Goal: Task Accomplishment & Management: Use online tool/utility

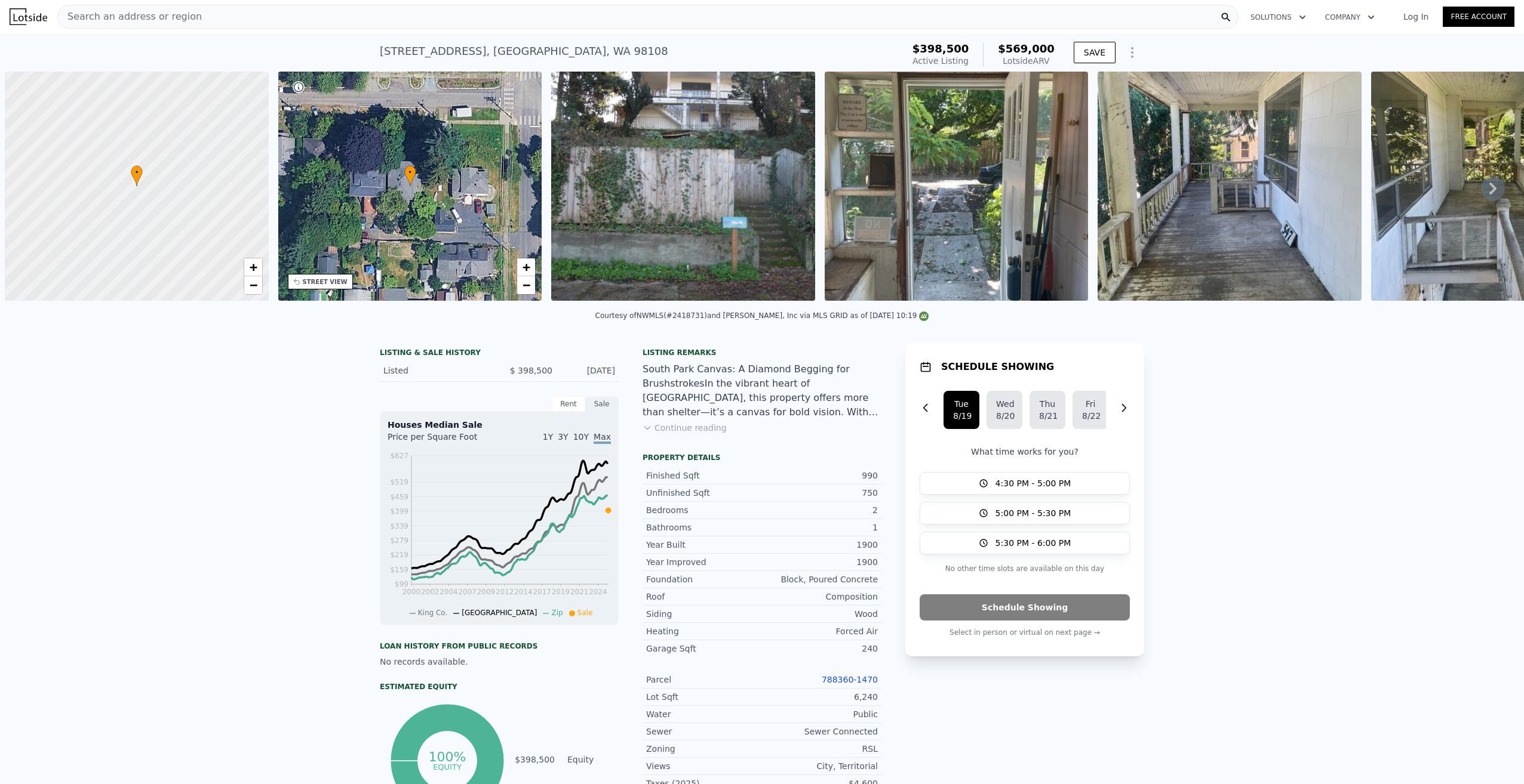
scroll to position [0, 5]
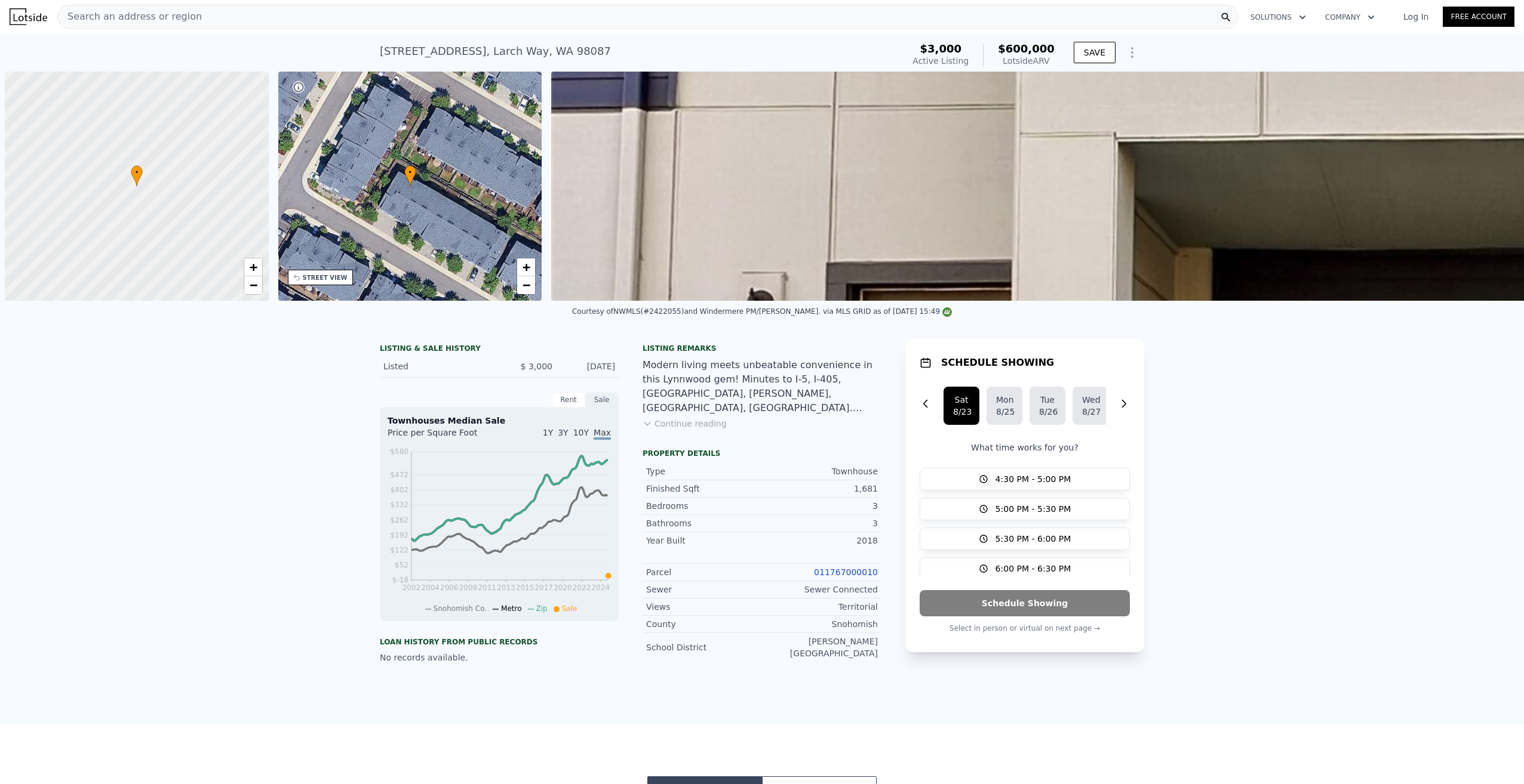
scroll to position [0, 5]
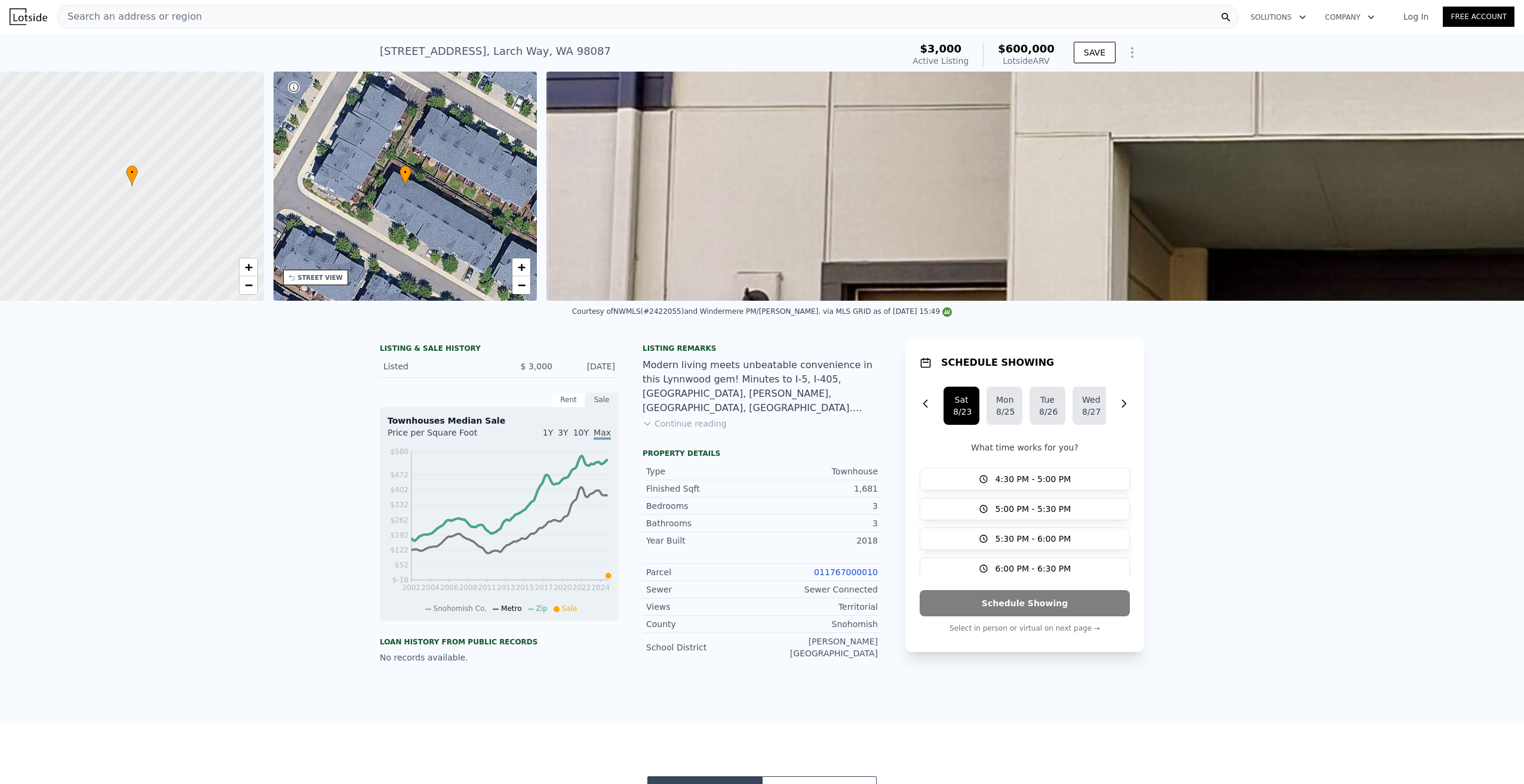
click at [187, 14] on div "Search an address or region" at bounding box center [648, 17] width 1181 height 24
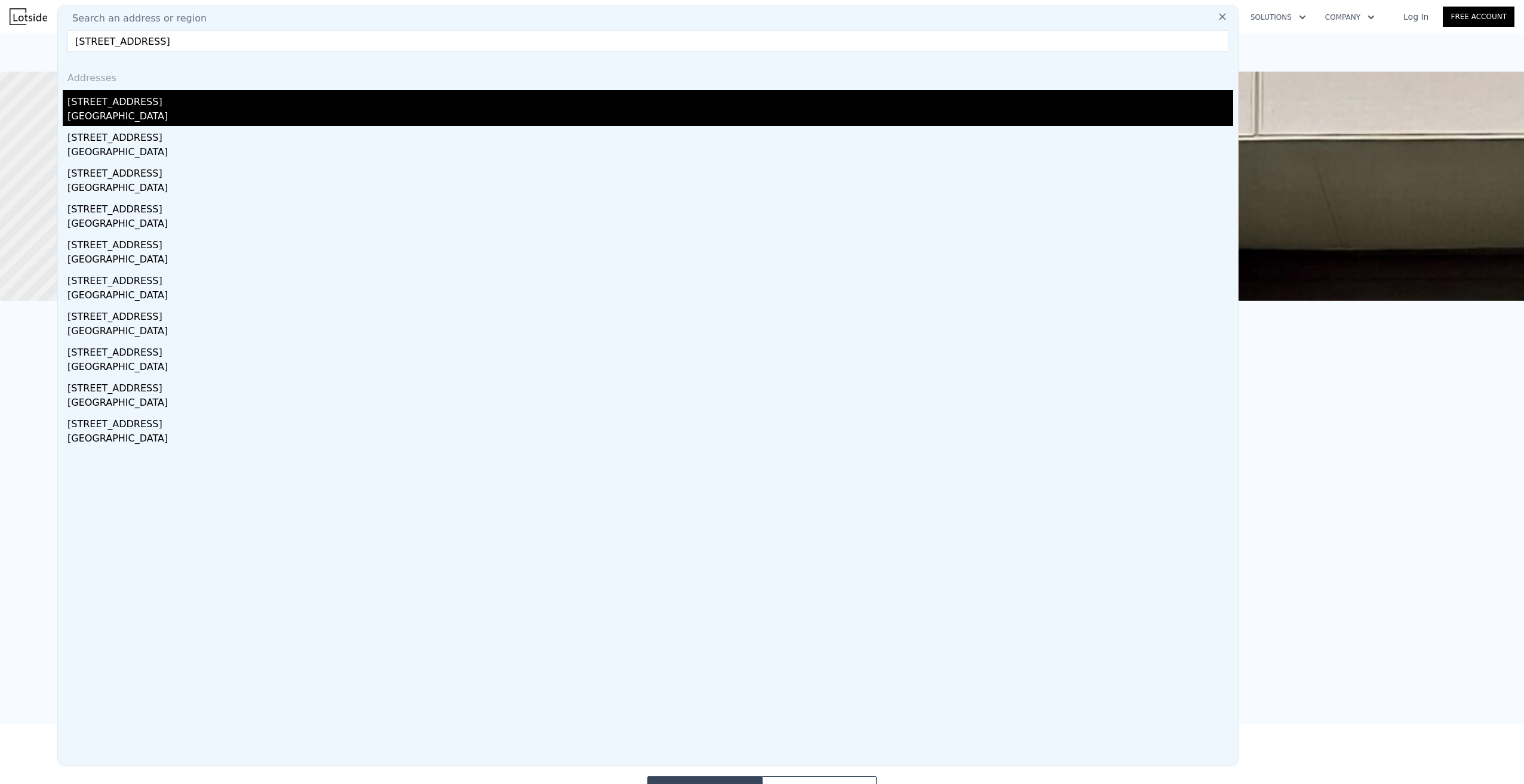
type input "[STREET_ADDRESS]"
click at [116, 111] on div "[GEOGRAPHIC_DATA]" at bounding box center [650, 117] width 1165 height 17
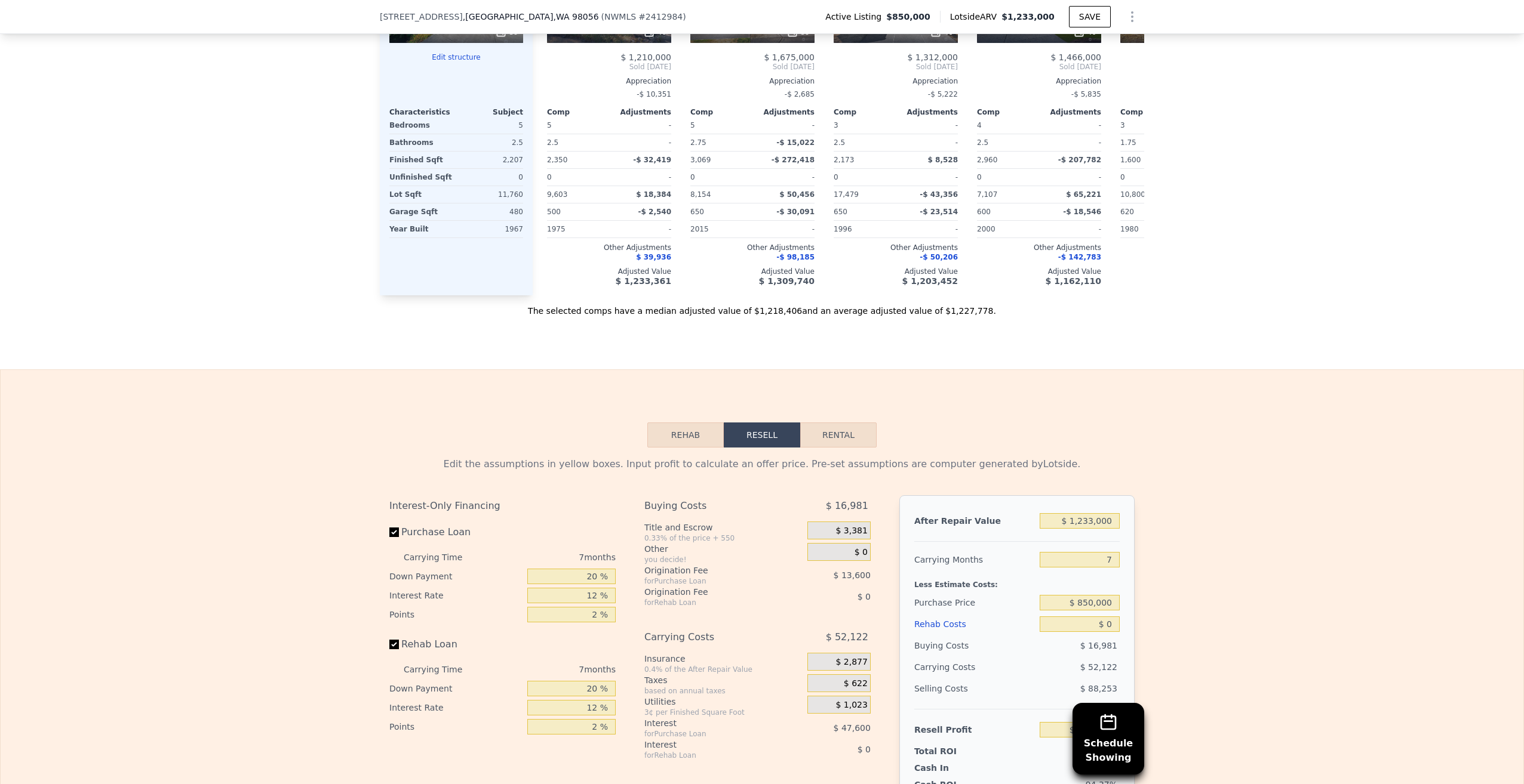
scroll to position [1547, 0]
click at [686, 446] on button "Rehab" at bounding box center [685, 435] width 76 height 25
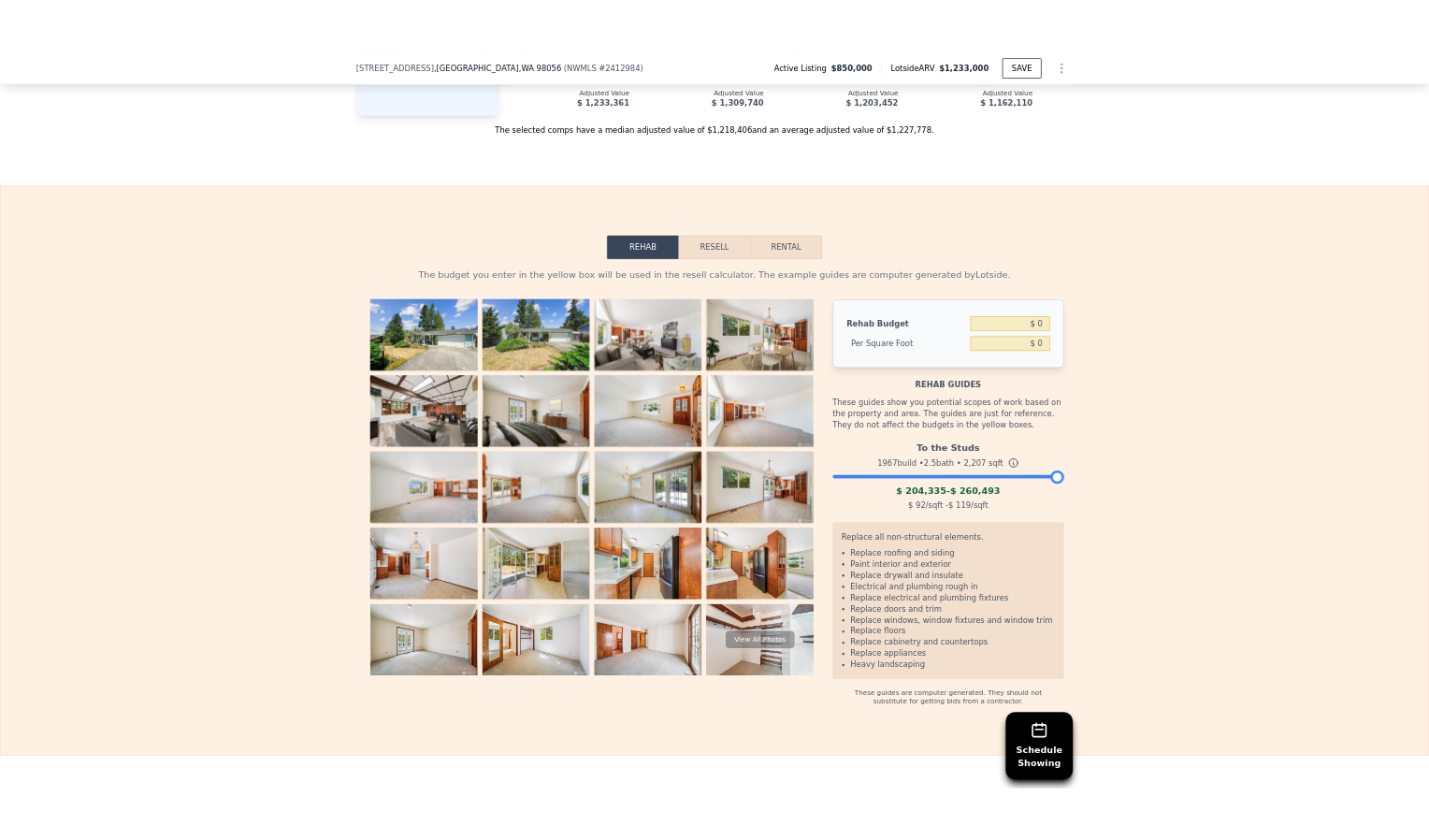
scroll to position [2797, 0]
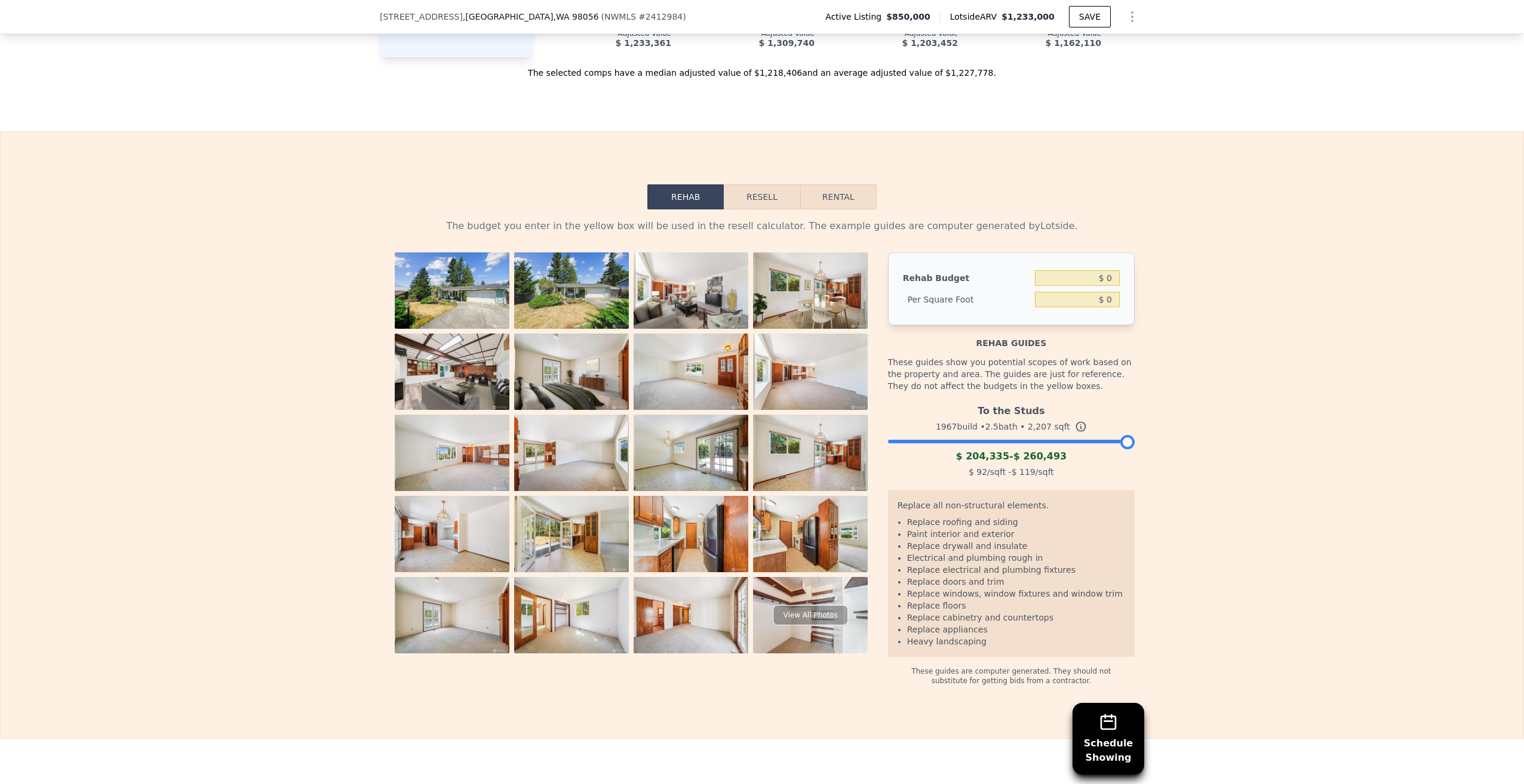
click at [994, 454] on div "To the Studs 1967 build • 2.5 bath • 2,207 sqft $ 204,335 - $ 260,493 $ 92 /sqf…" at bounding box center [1011, 440] width 247 height 81
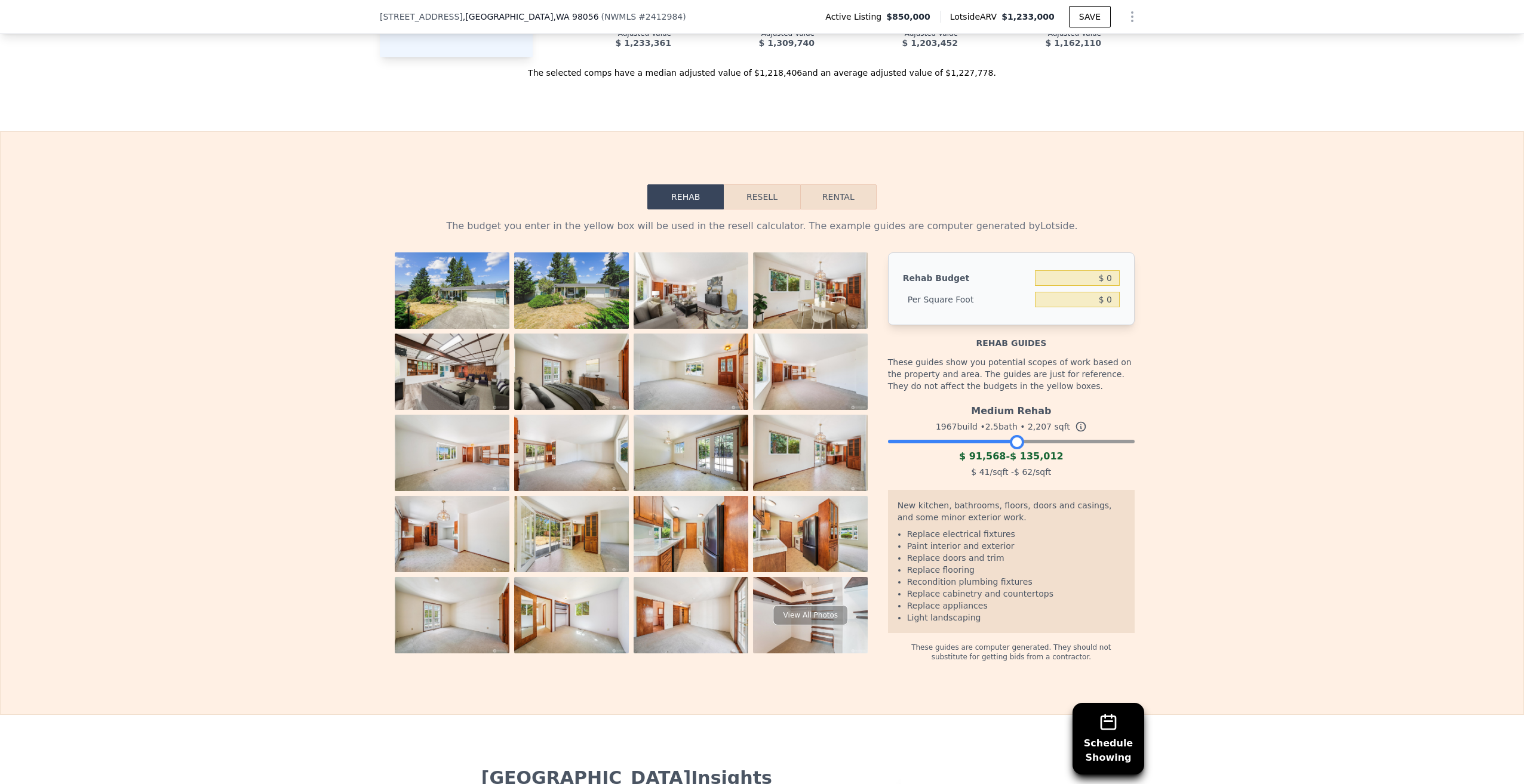
drag, startPoint x: 1121, startPoint y: 451, endPoint x: 1010, endPoint y: 455, distance: 111.1
click at [1010, 450] on div at bounding box center [1017, 442] width 14 height 14
click at [1082, 286] on input "$ 0" at bounding box center [1077, 278] width 85 height 15
type input "$ 100,000"
click at [1069, 307] on input "$ 0" at bounding box center [1077, 299] width 85 height 15
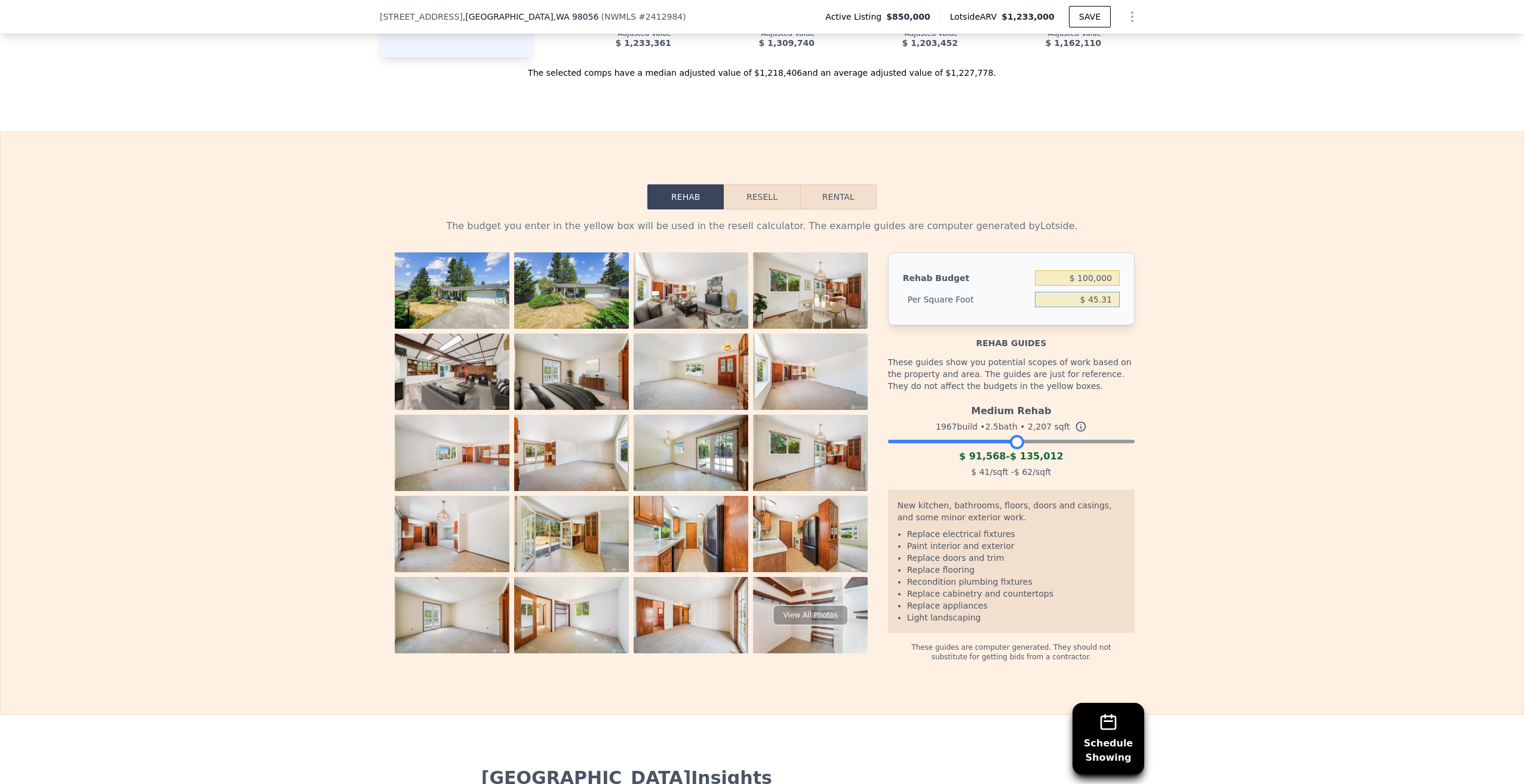
type input "$ 45.31"
click at [756, 209] on button "Resell" at bounding box center [761, 197] width 76 height 25
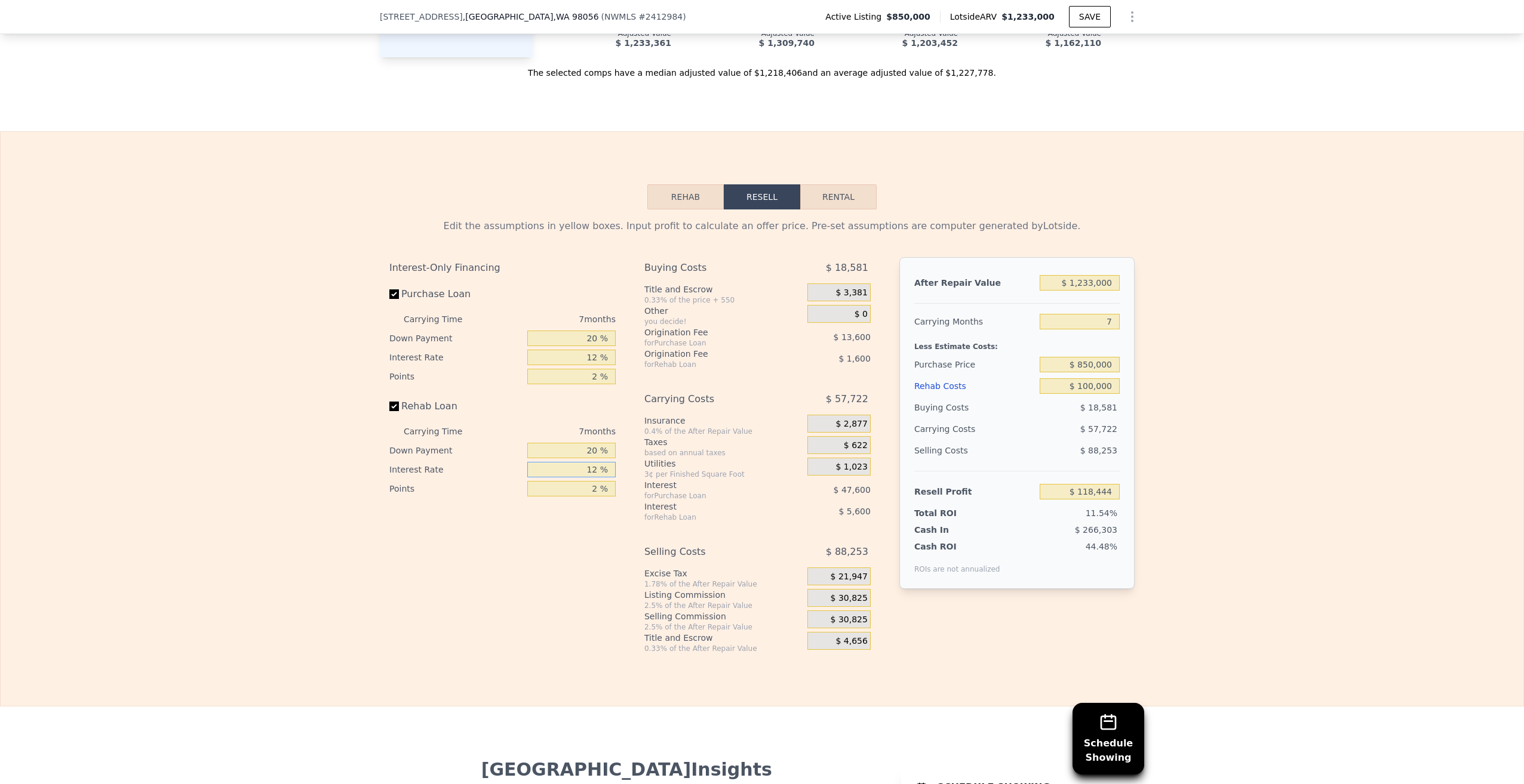
drag, startPoint x: 585, startPoint y: 477, endPoint x: 592, endPoint y: 477, distance: 7.0
click at [592, 477] on input "12 %" at bounding box center [571, 469] width 89 height 15
type input "6 %"
type input "$ 121,244"
type input "6.5 %"
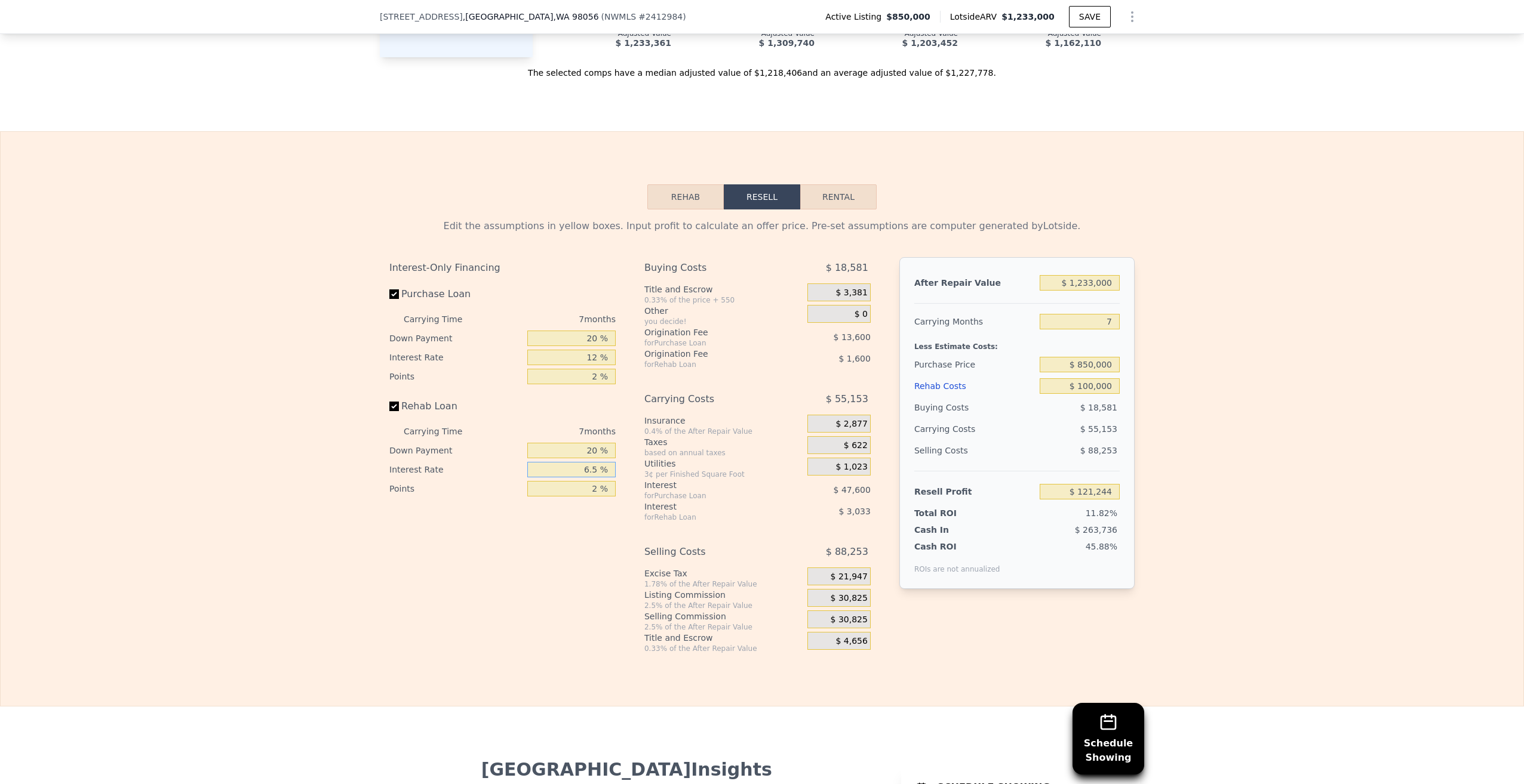
type input "$ 121,013"
type input "6.5 %"
drag, startPoint x: 584, startPoint y: 364, endPoint x: 595, endPoint y: 367, distance: 11.4
click at [595, 365] on input "12 %" at bounding box center [571, 357] width 89 height 15
type input "6 %"
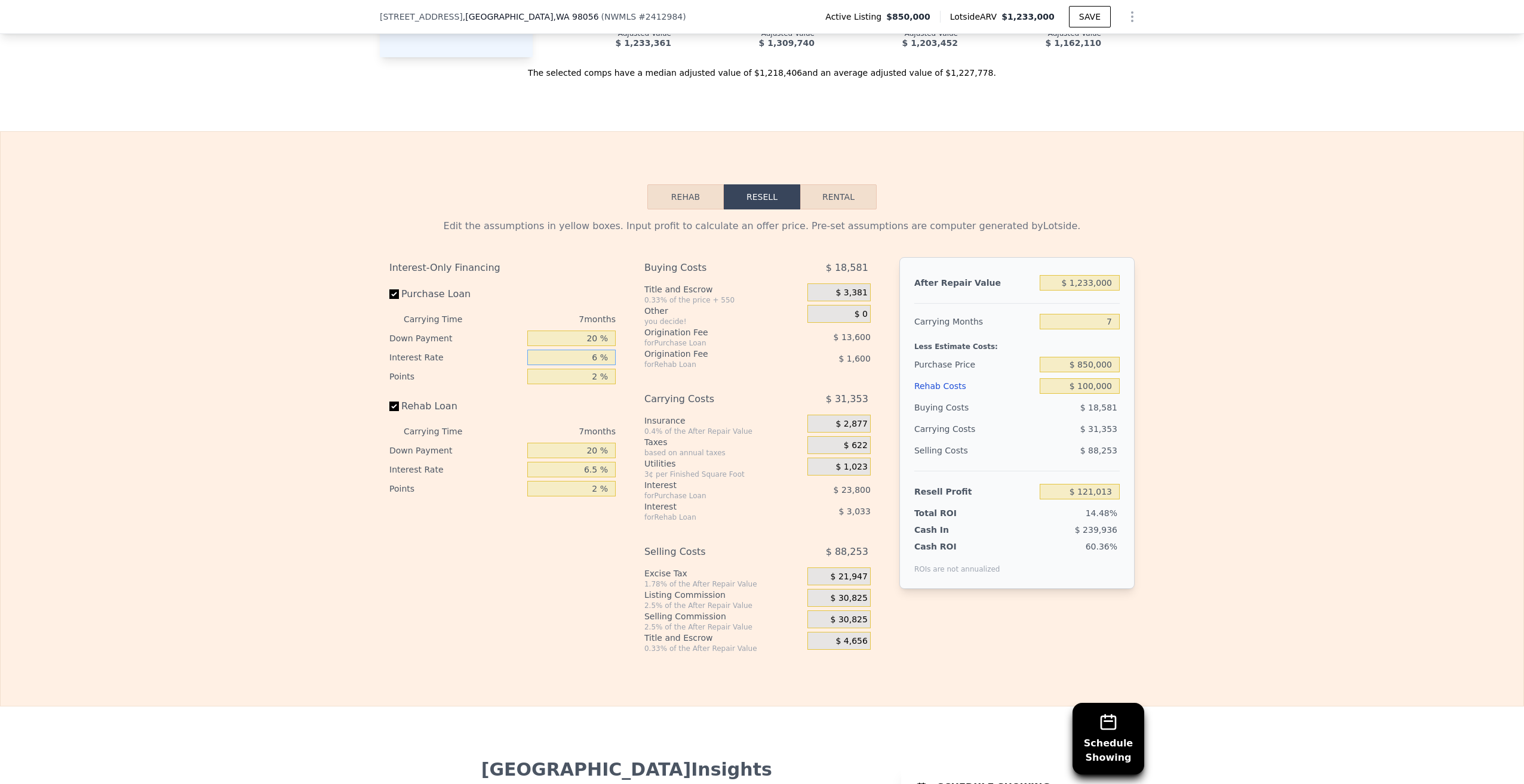
type input "$ 144,813"
type input "6.5 %"
type input "$ 142,832"
type input "6.5 %"
drag, startPoint x: 582, startPoint y: 386, endPoint x: 598, endPoint y: 386, distance: 16.0
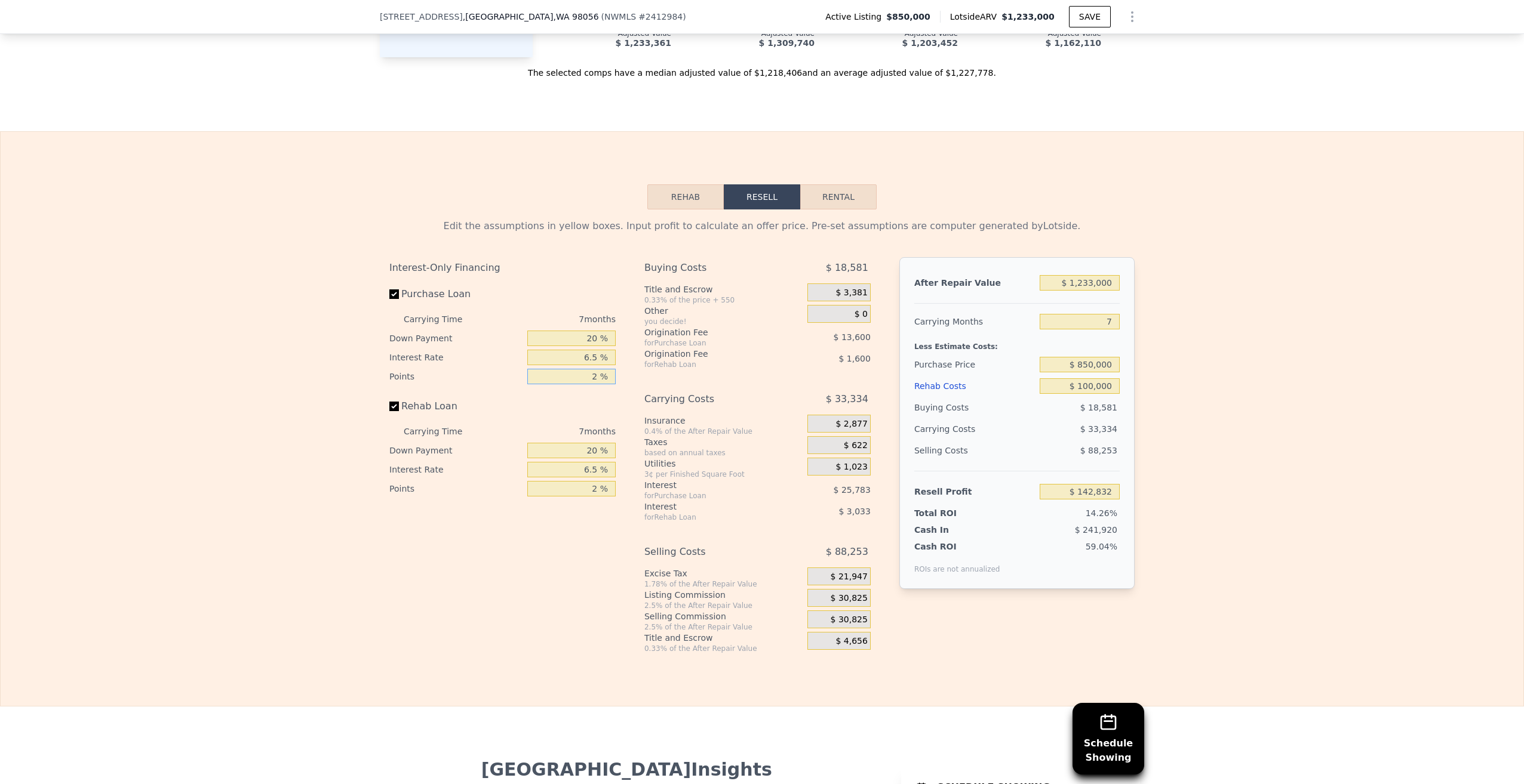
click at [598, 385] on input "2 %" at bounding box center [571, 377] width 89 height 15
type input "0 %"
type input "$ 156,432"
type input "0 %"
drag, startPoint x: 586, startPoint y: 502, endPoint x: 595, endPoint y: 502, distance: 9.0
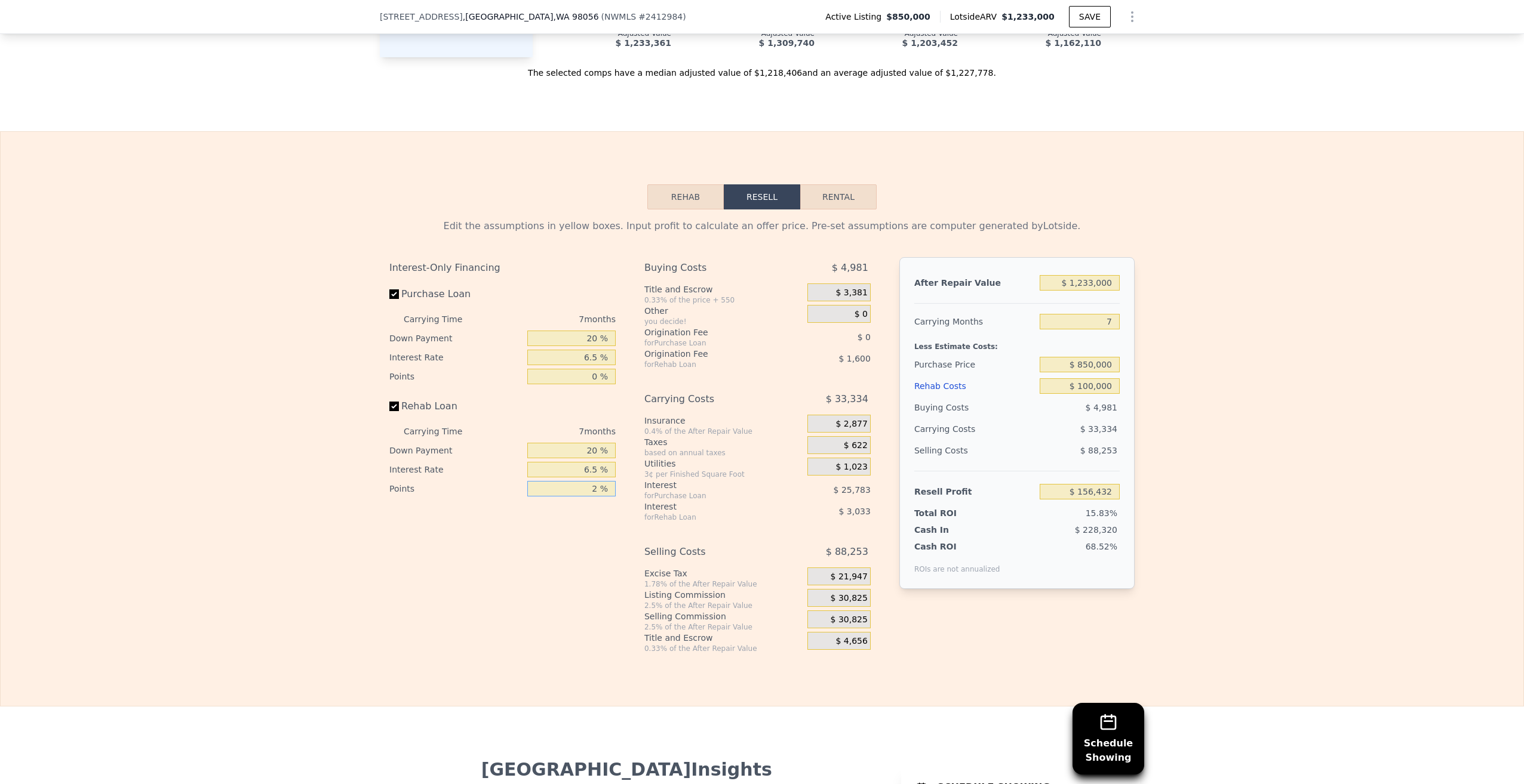
click at [595, 497] on input "2 %" at bounding box center [571, 489] width 89 height 15
type input "0 %"
type input "$ 158,032"
type input "0 %"
click at [1034, 519] on div "16.02%" at bounding box center [1056, 513] width 126 height 12
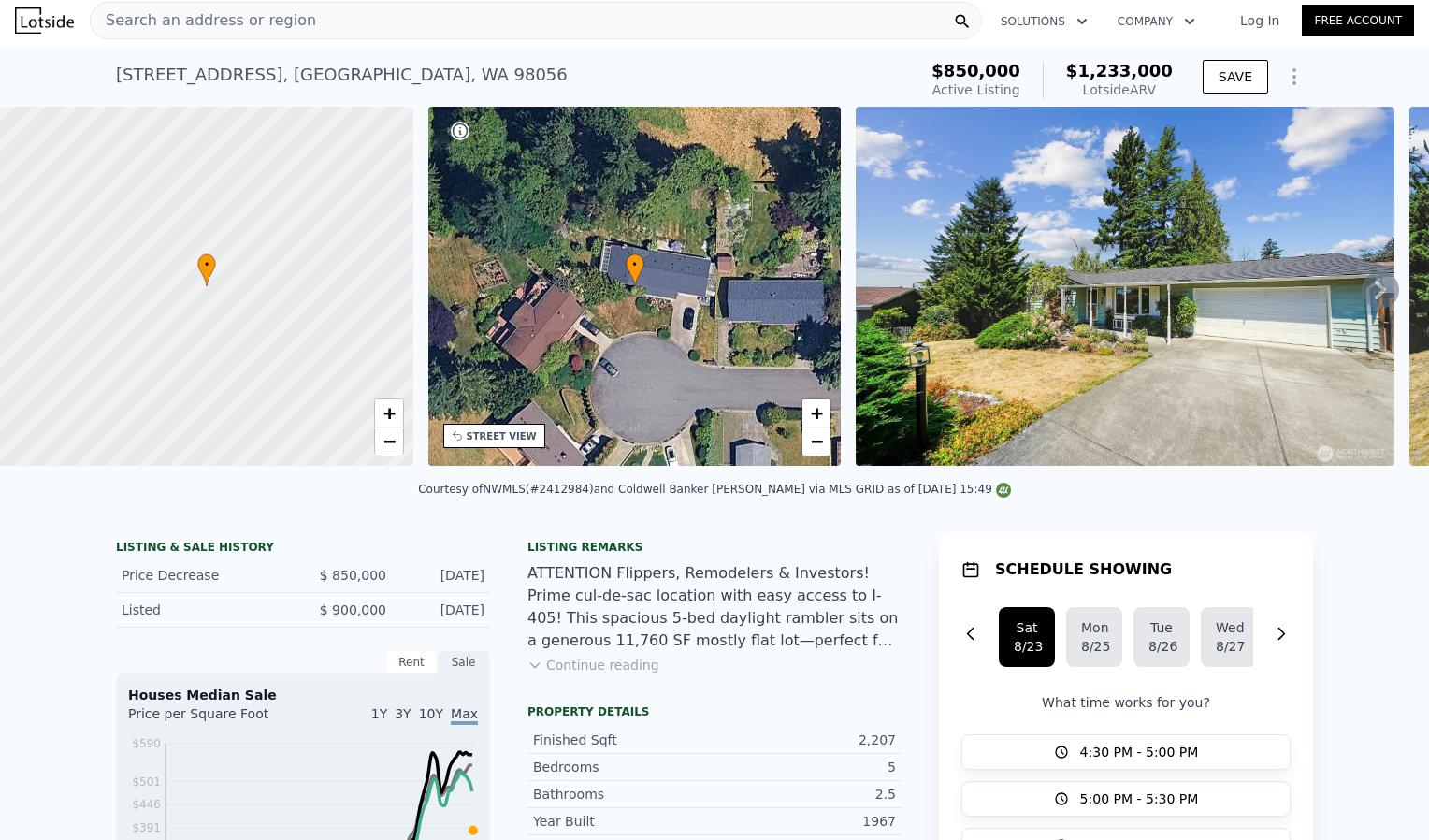
scroll to position [0, 0]
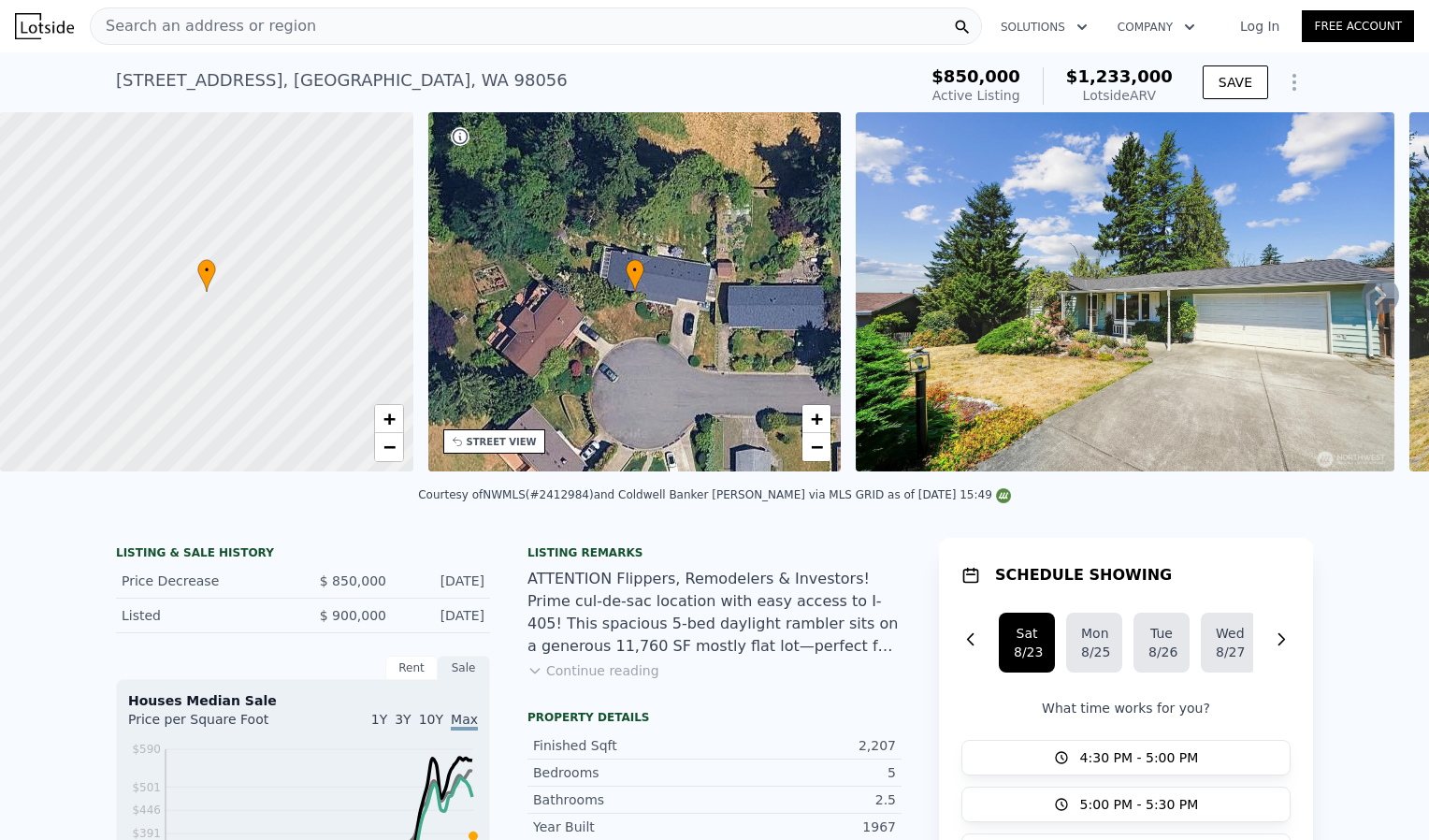
click at [1363, 298] on icon at bounding box center [1380, 295] width 38 height 38
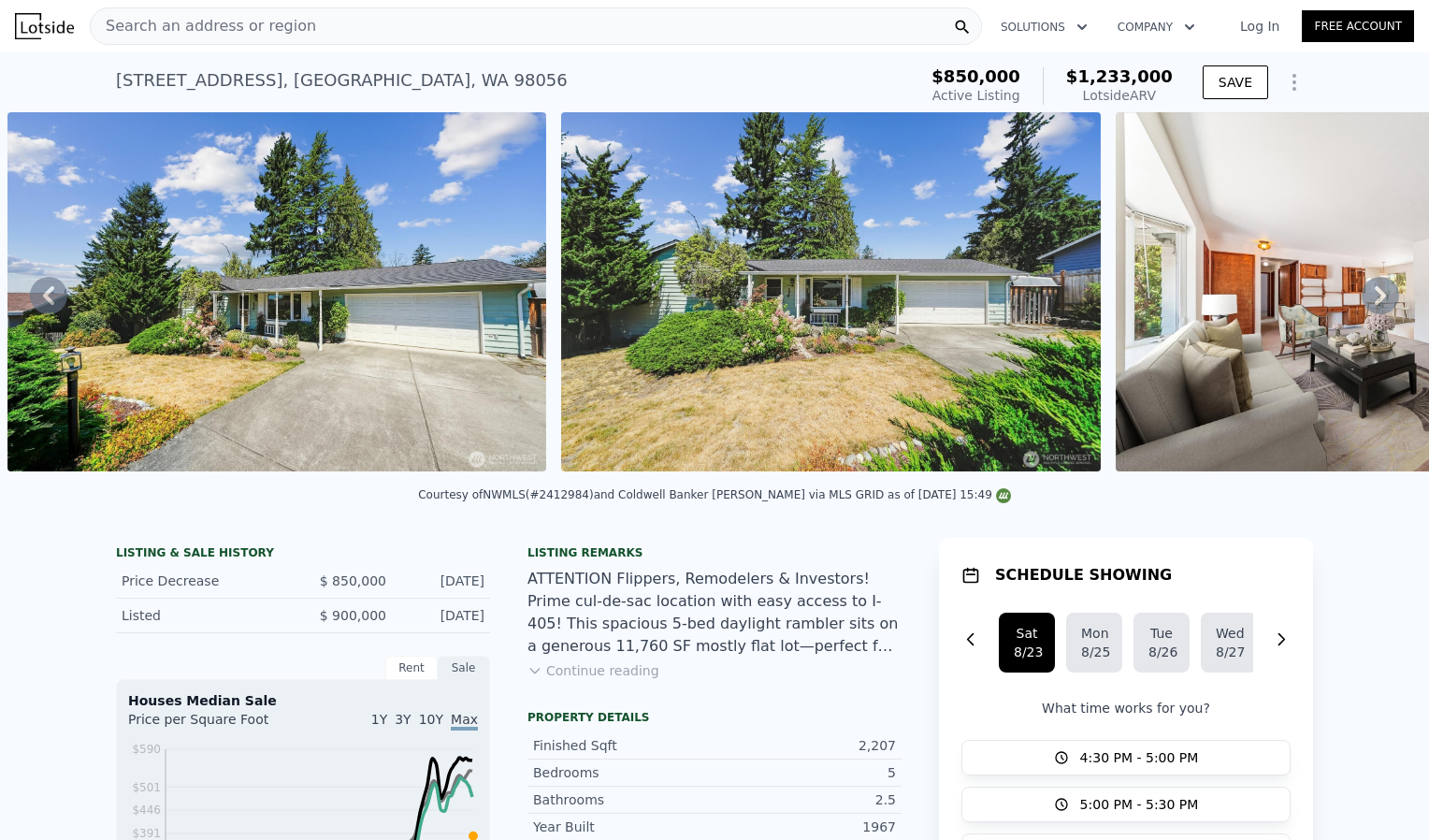
click at [1363, 298] on icon at bounding box center [1380, 295] width 38 height 38
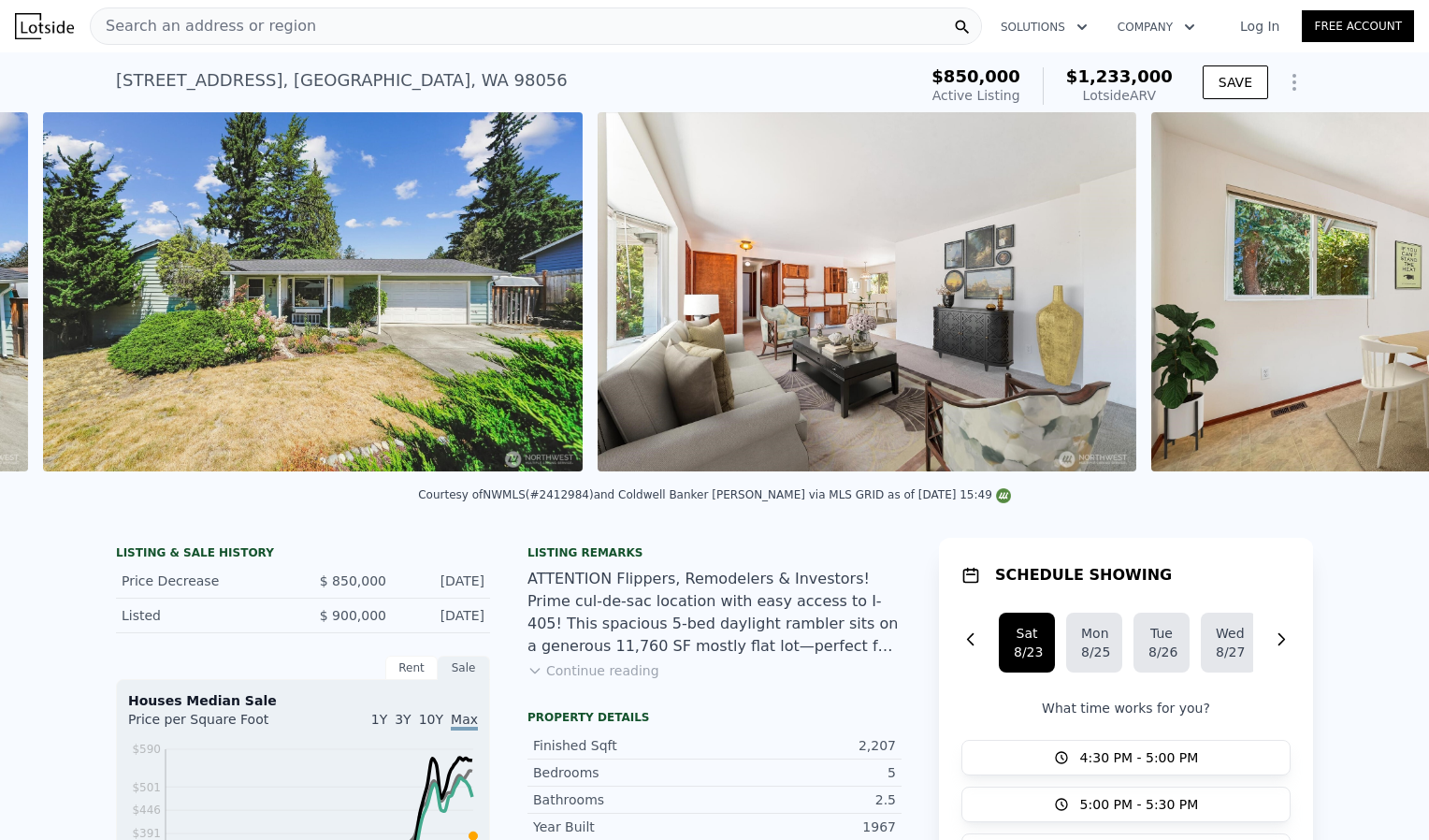
scroll to position [0, 1409]
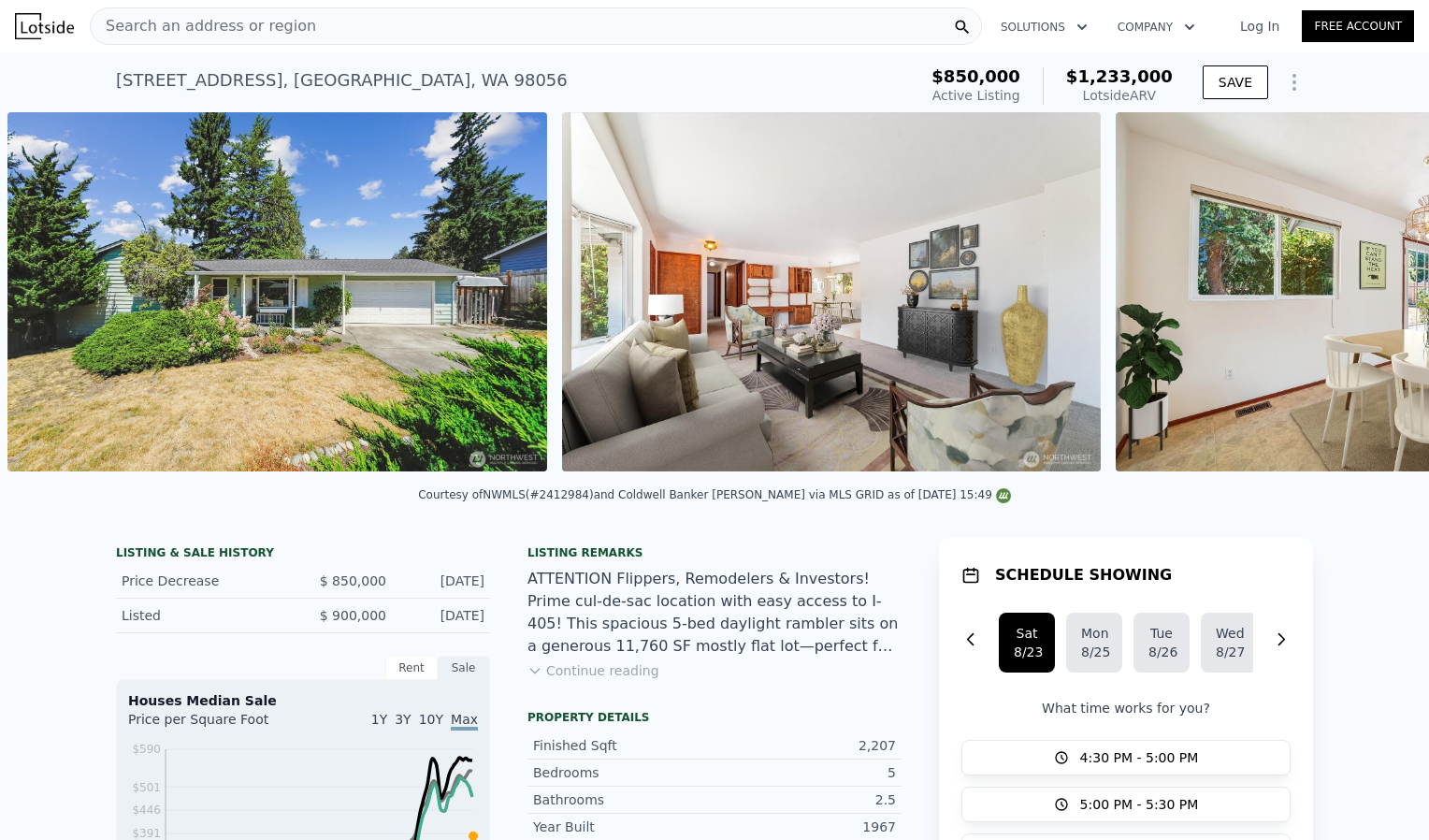
click at [1363, 298] on img at bounding box center [1384, 292] width 538 height 359
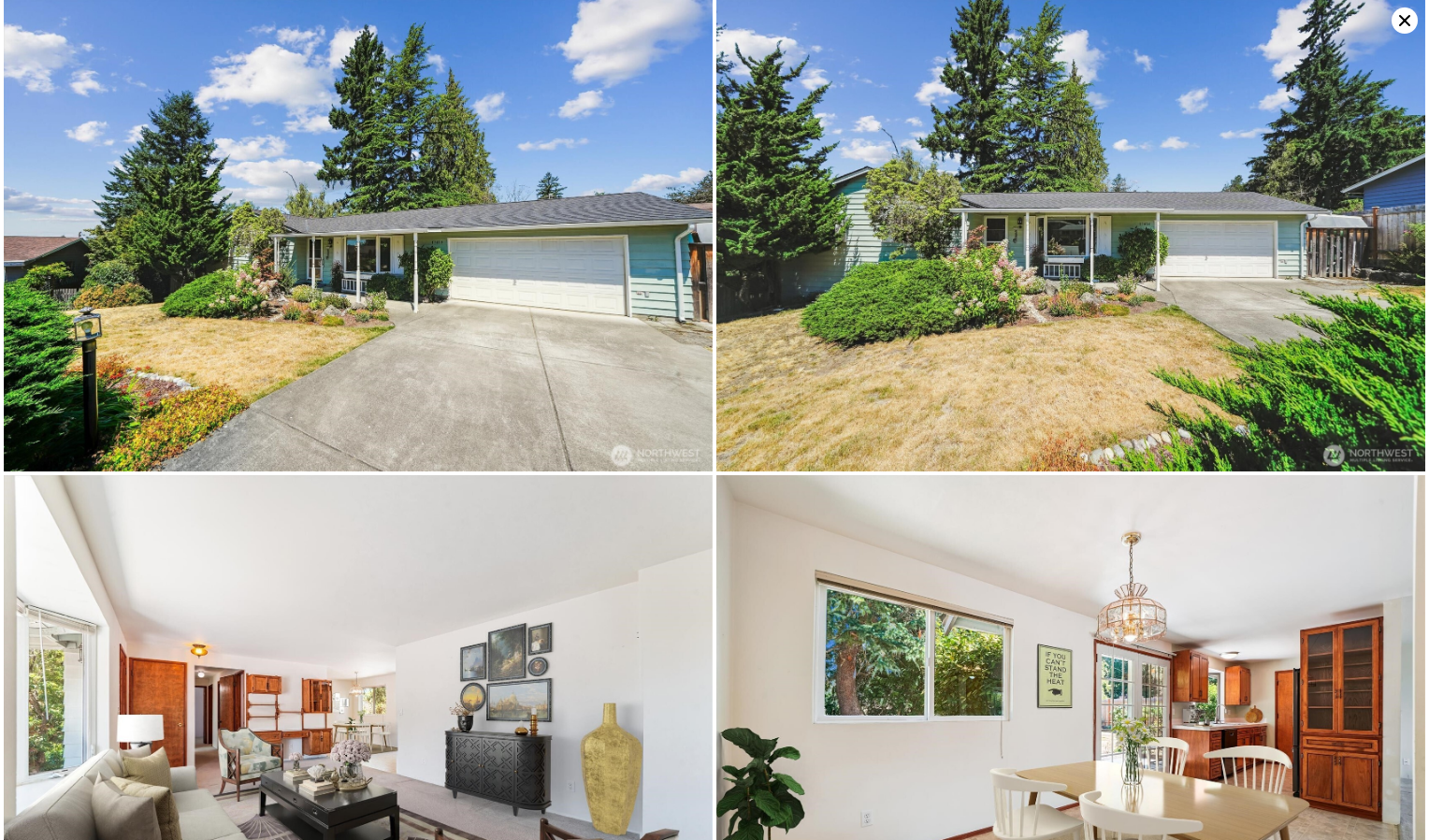
scroll to position [0, 0]
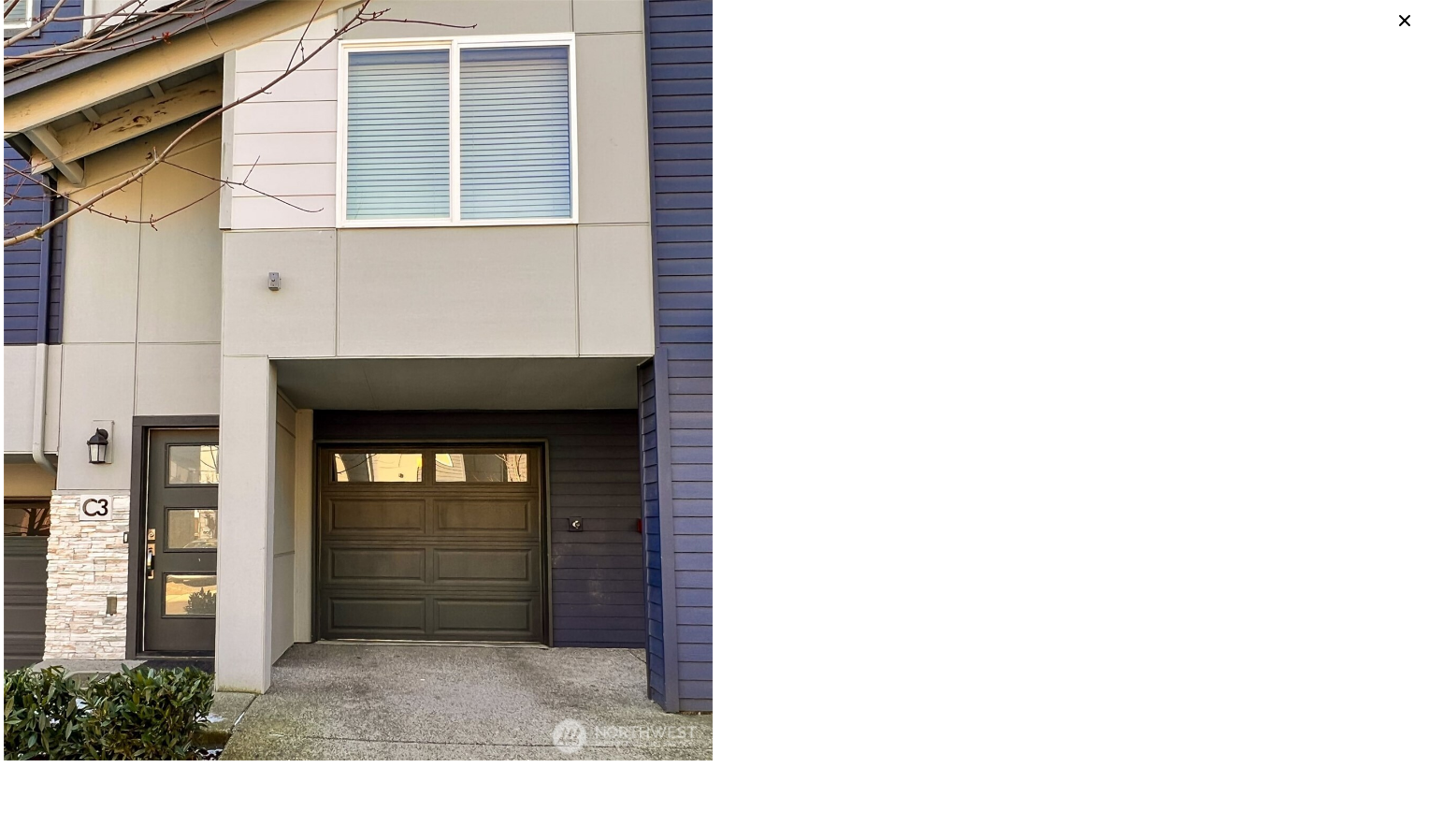
type input "2"
type input "4"
type input "2.25"
type input "3"
type input "1531"
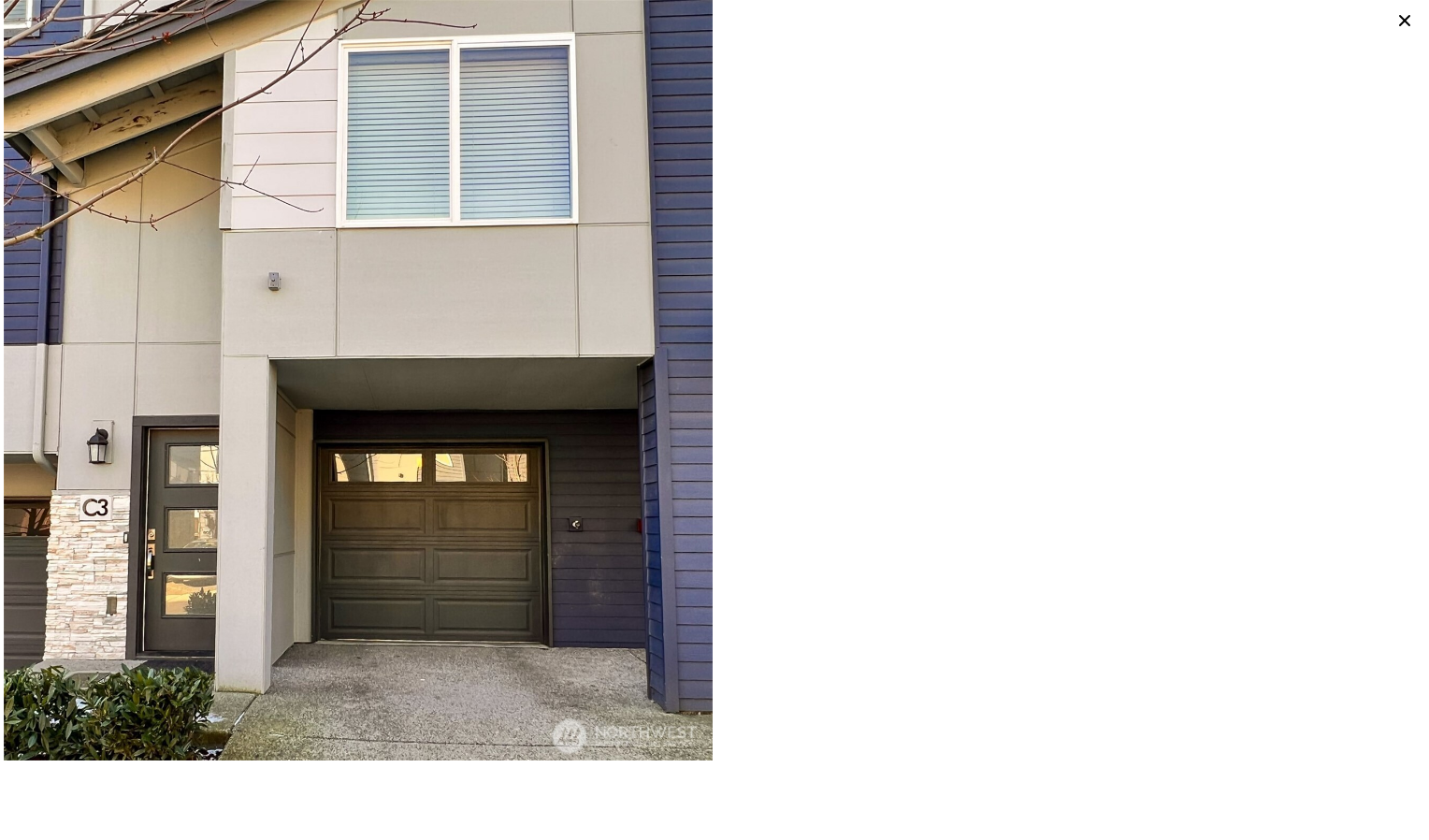
type input "2284"
type input "1307"
type input "3233"
type input "$ 600,000"
type input "4"
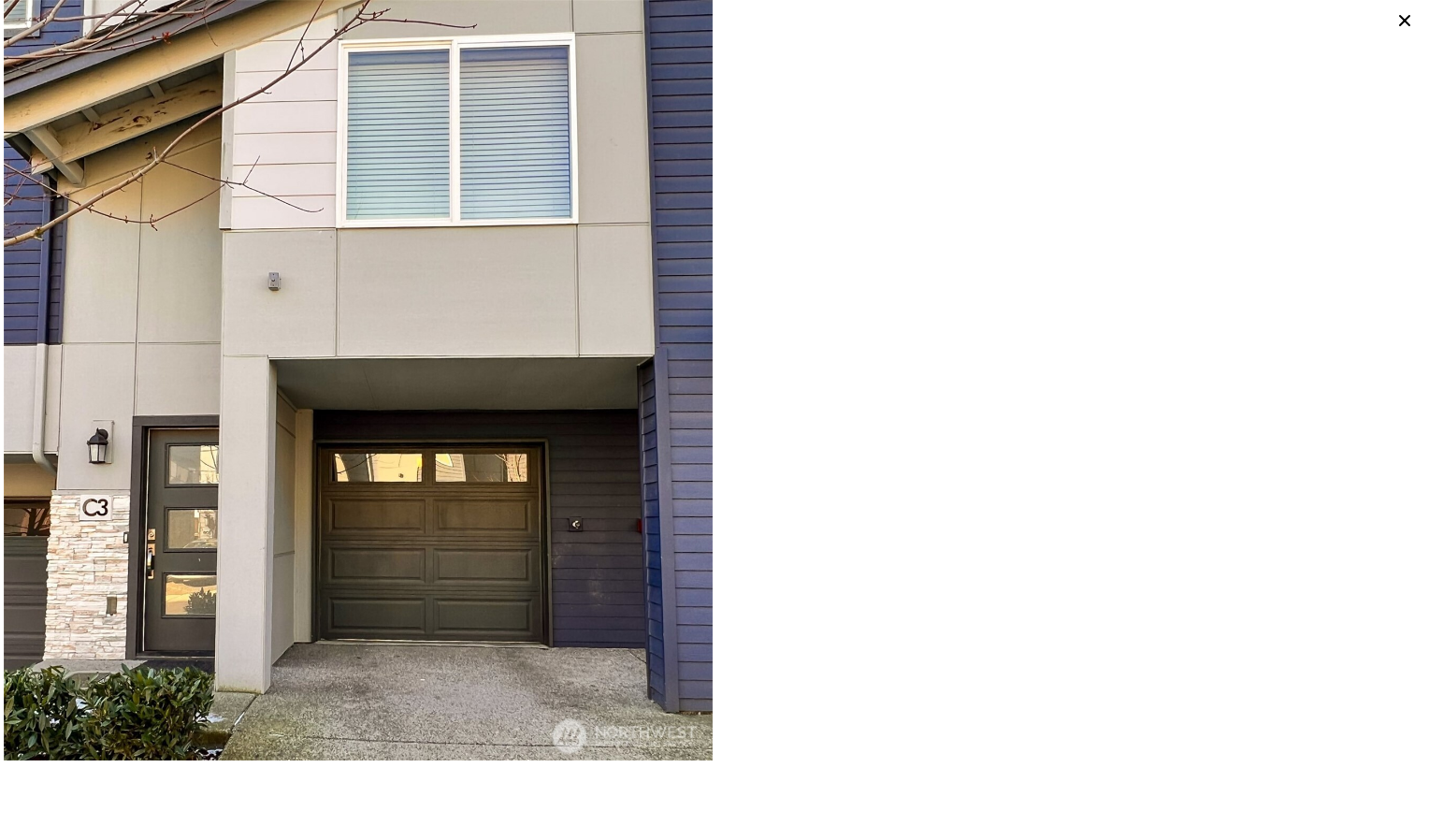
type input "$ 0"
type input "$ 549,484"
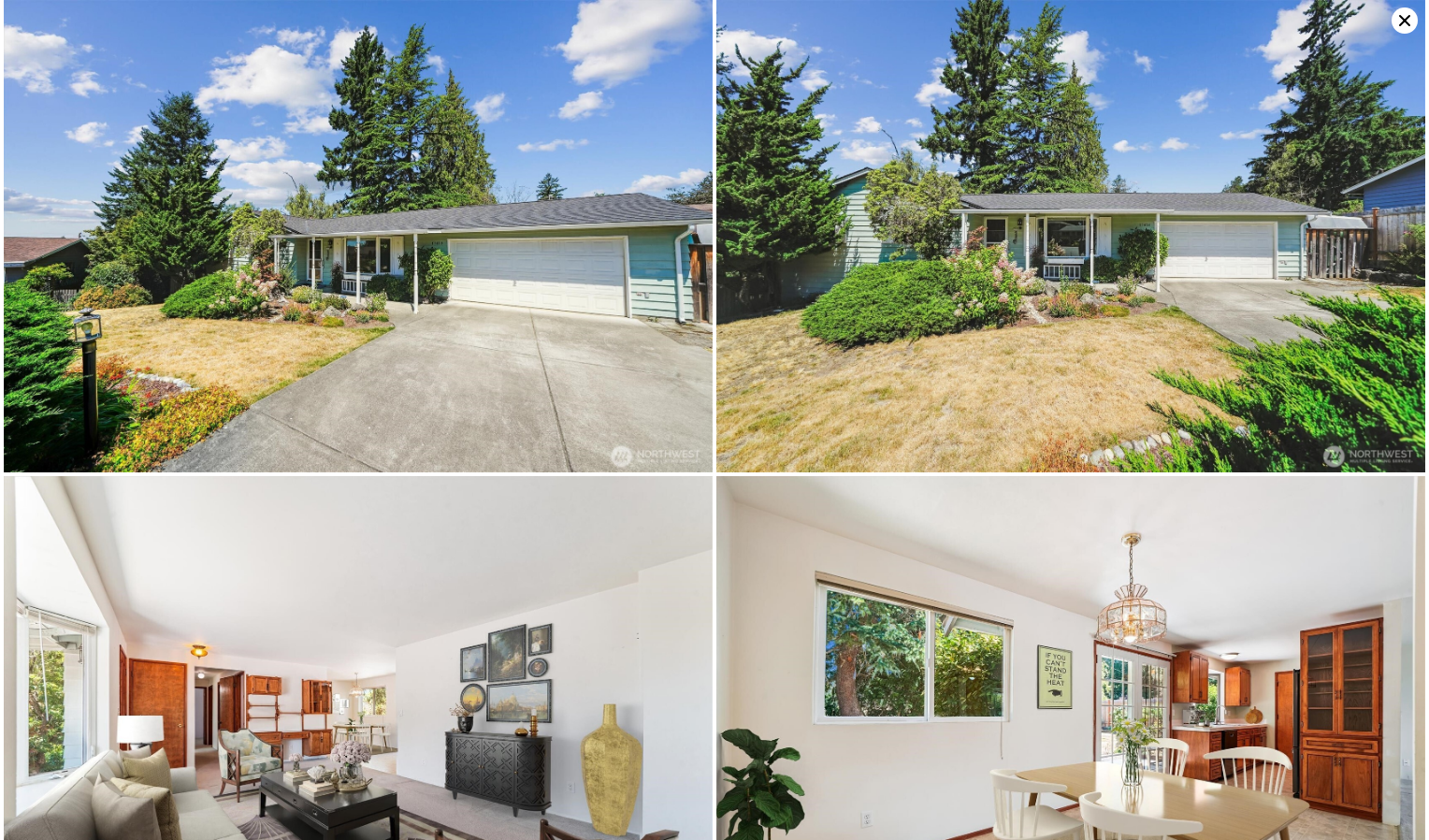
type input "3"
type input "5"
type input "1.5"
type input "2.75"
type input "1600"
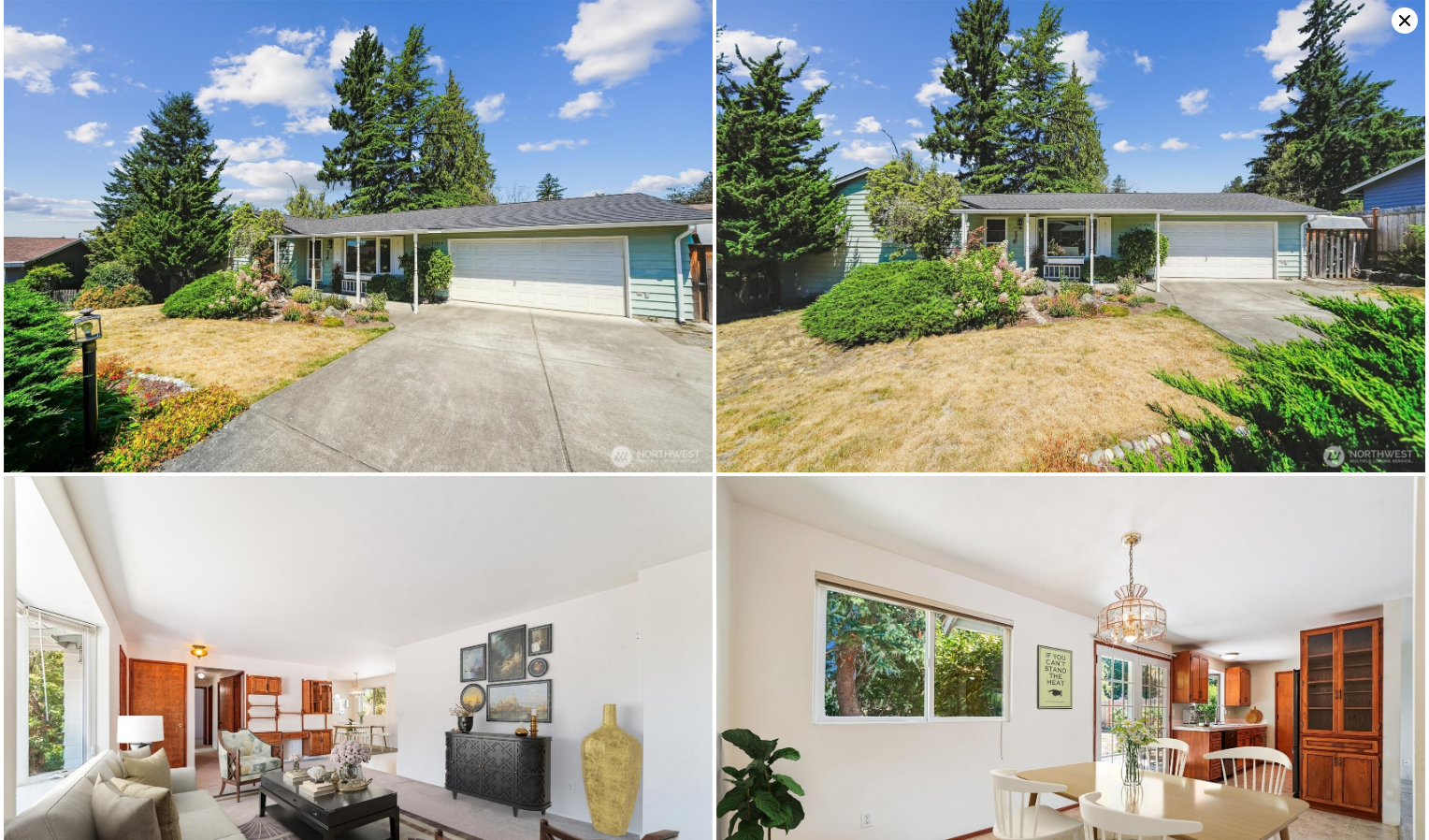
type input "3069"
type input "6601"
type input "17479"
type input "$ 1,233,000"
type input "7"
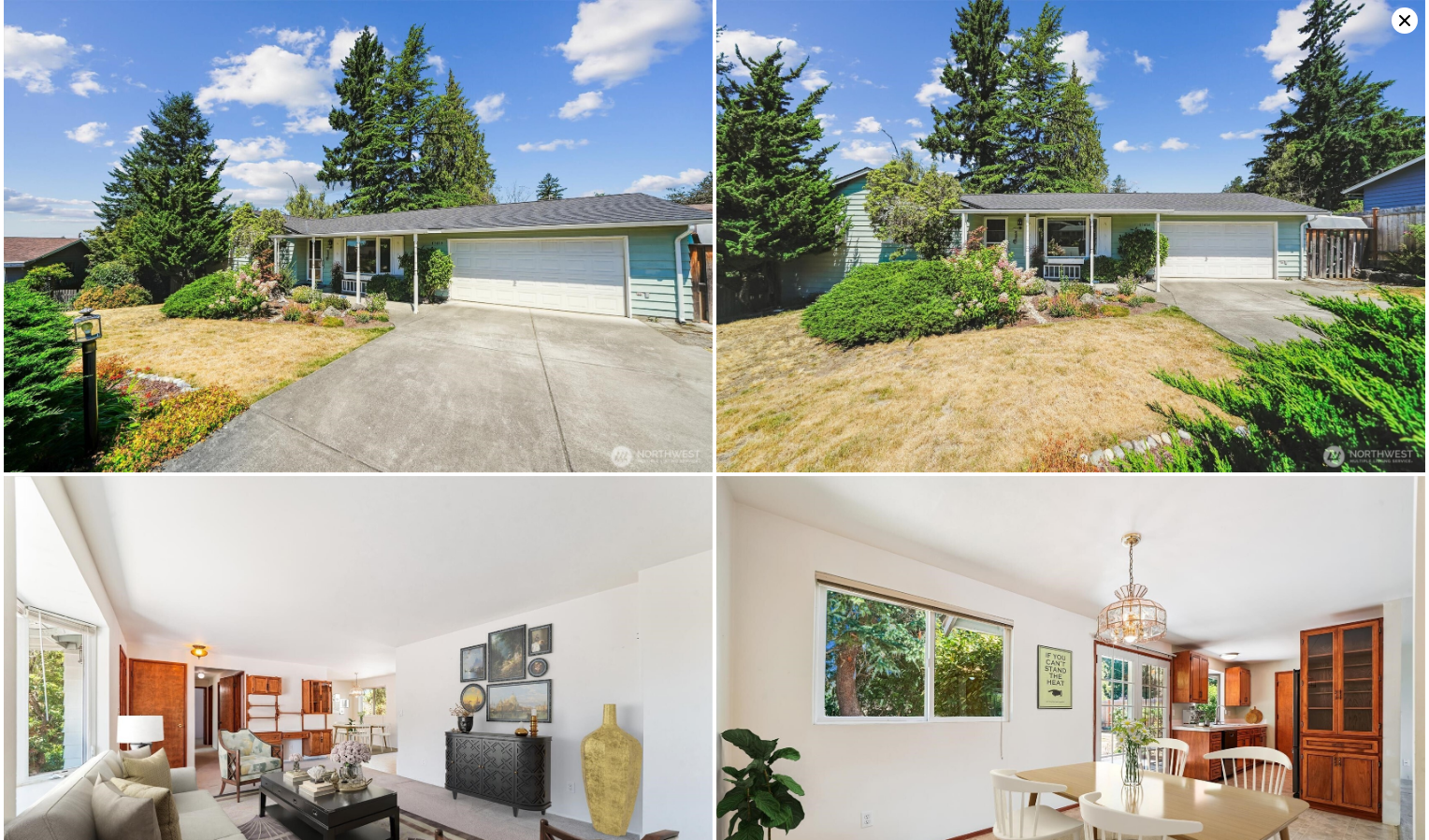
type input "$ 225,644"
click at [1397, 19] on icon at bounding box center [1404, 20] width 26 height 26
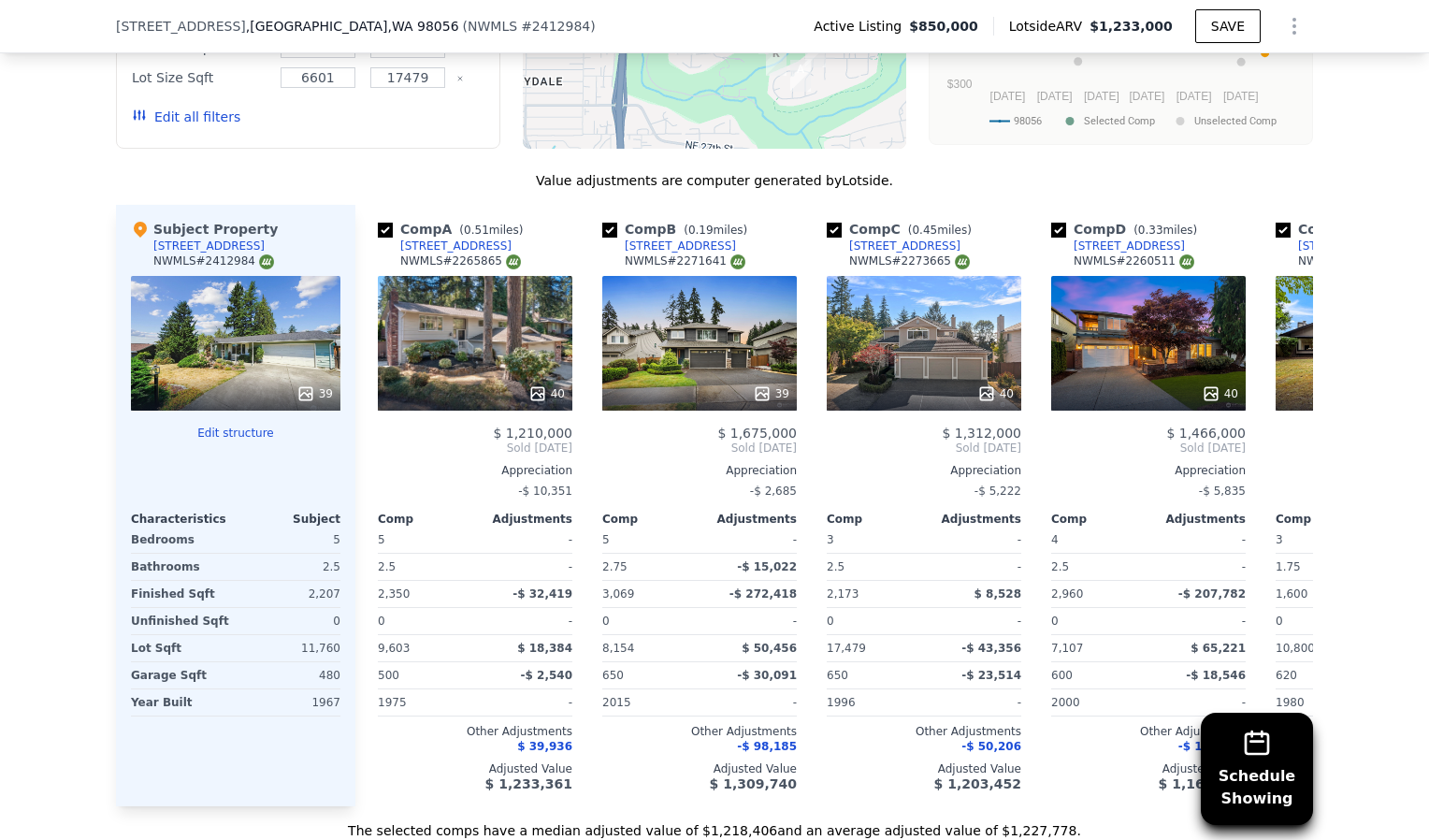
scroll to position [2150, 0]
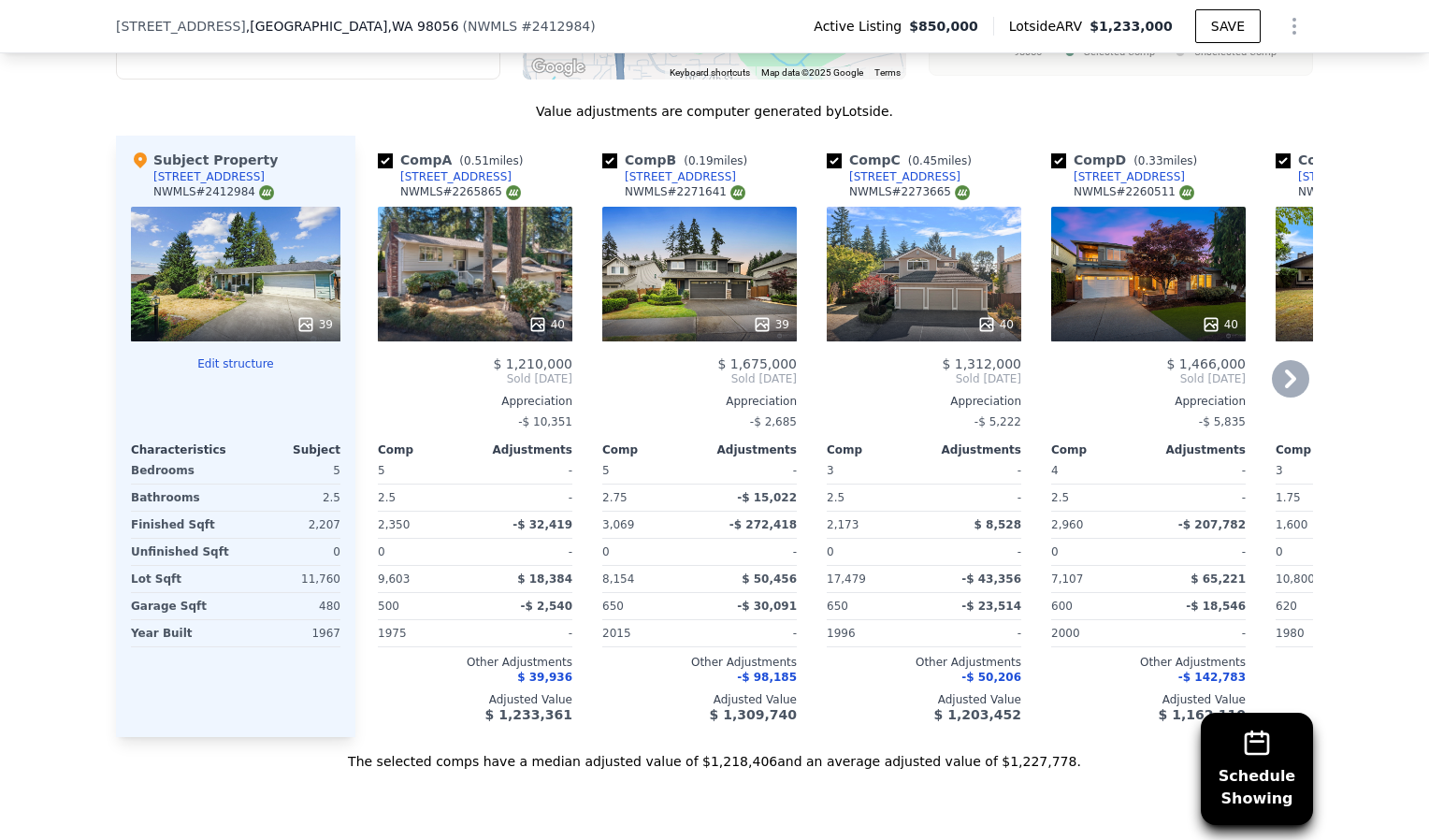
click at [1296, 388] on icon at bounding box center [1290, 378] width 38 height 38
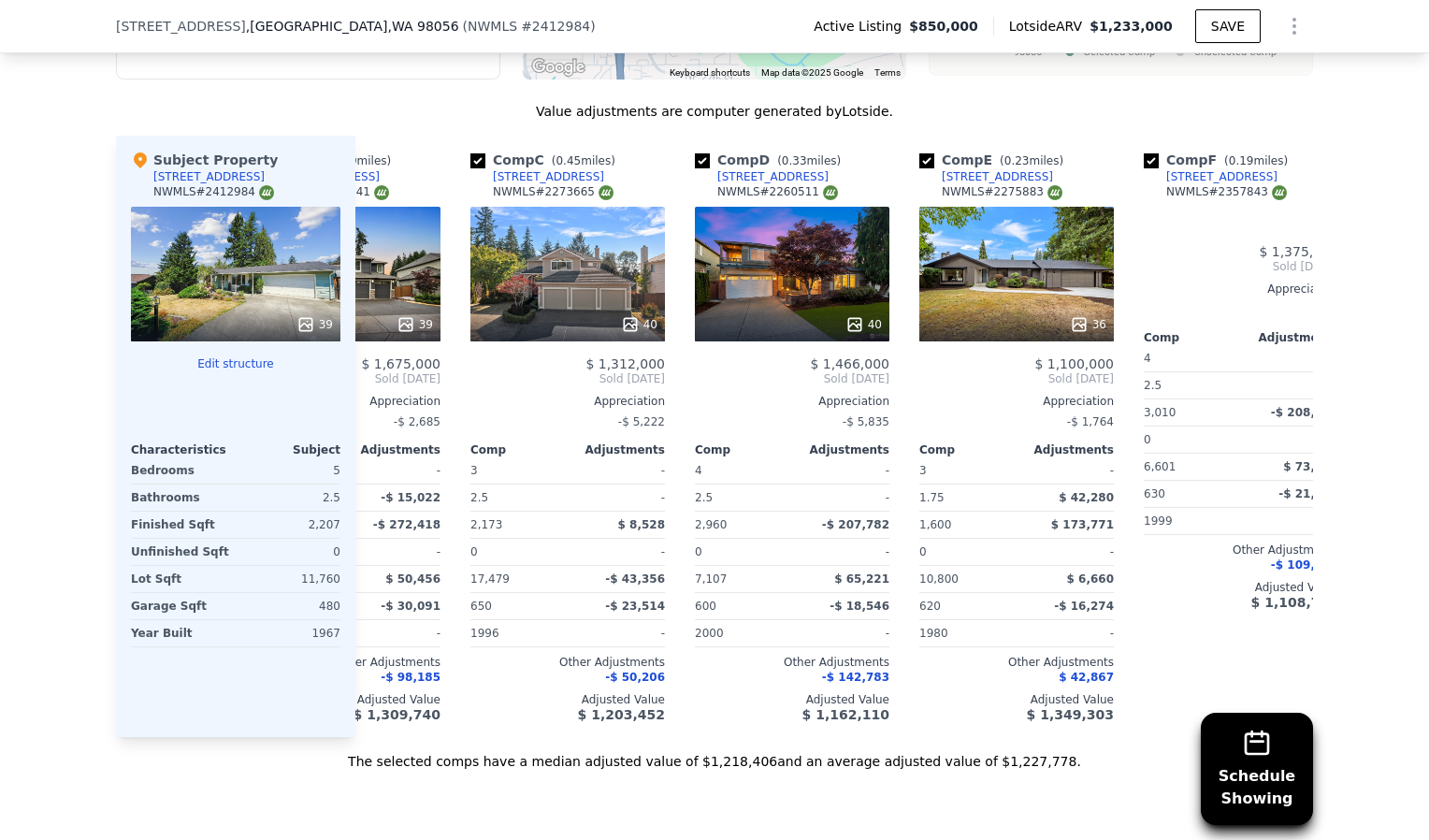
scroll to position [0, 449]
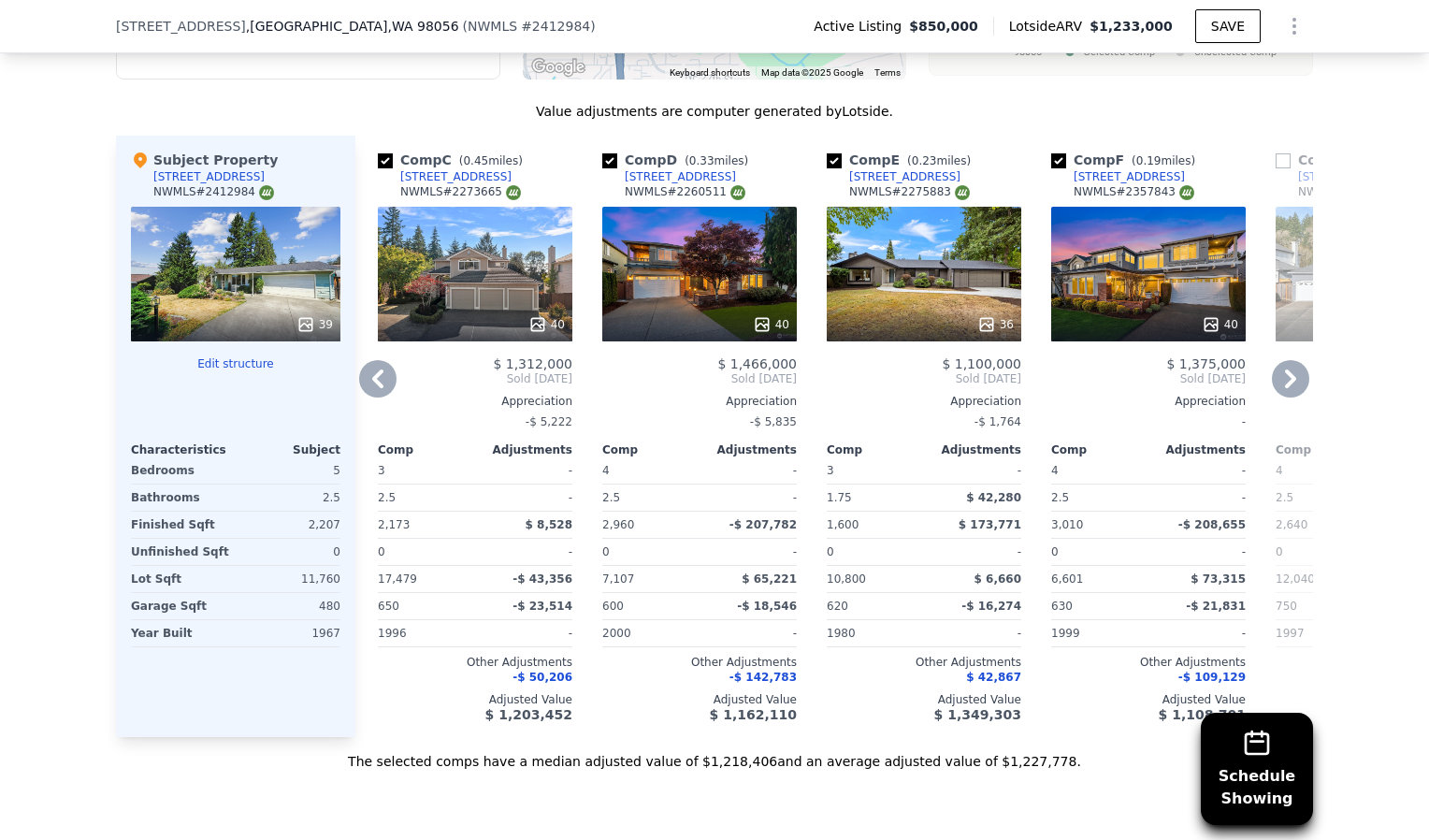
click at [1296, 388] on icon at bounding box center [1290, 378] width 38 height 38
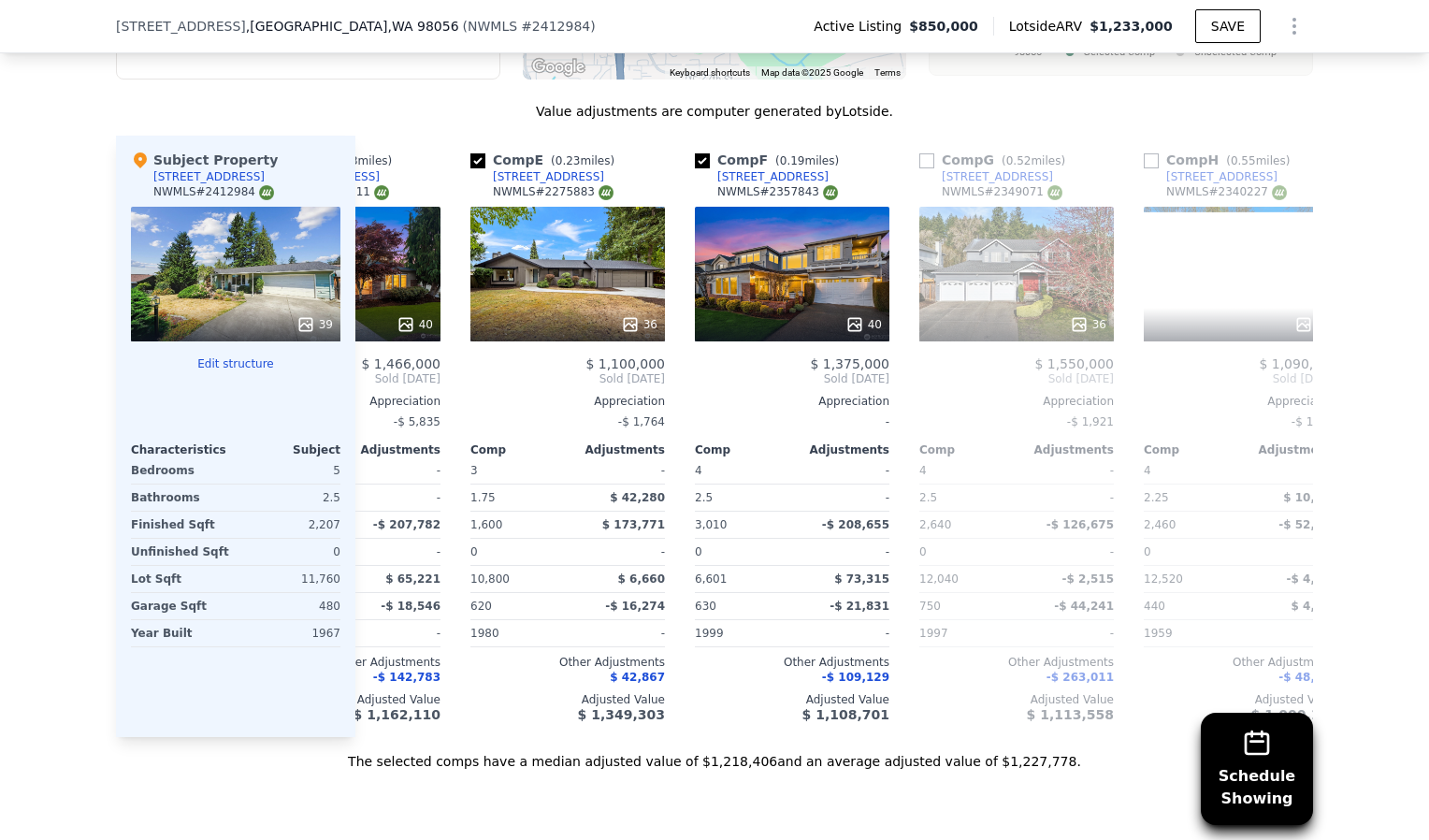
scroll to position [0, 897]
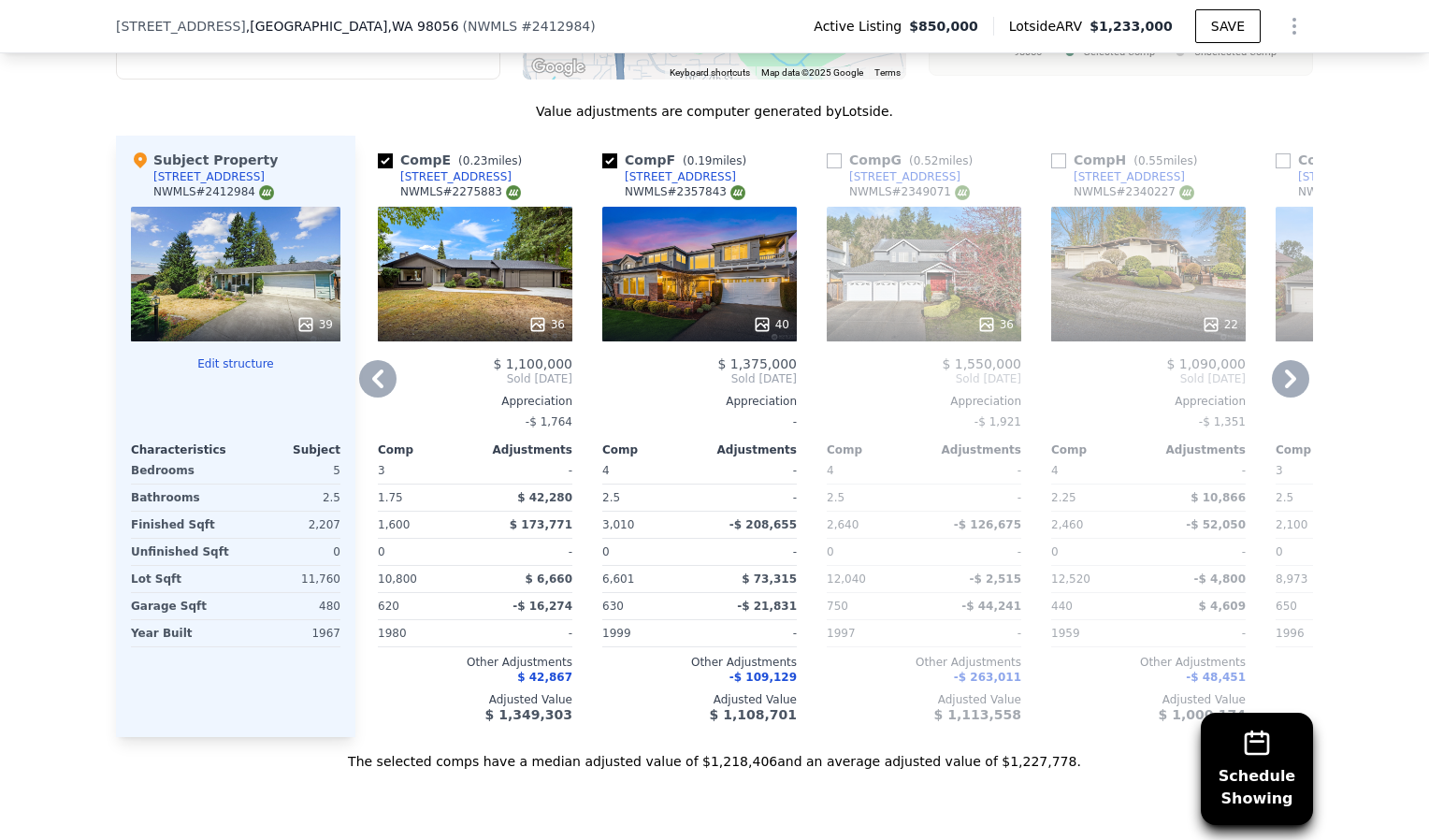
click at [707, 289] on div "40" at bounding box center [699, 274] width 194 height 135
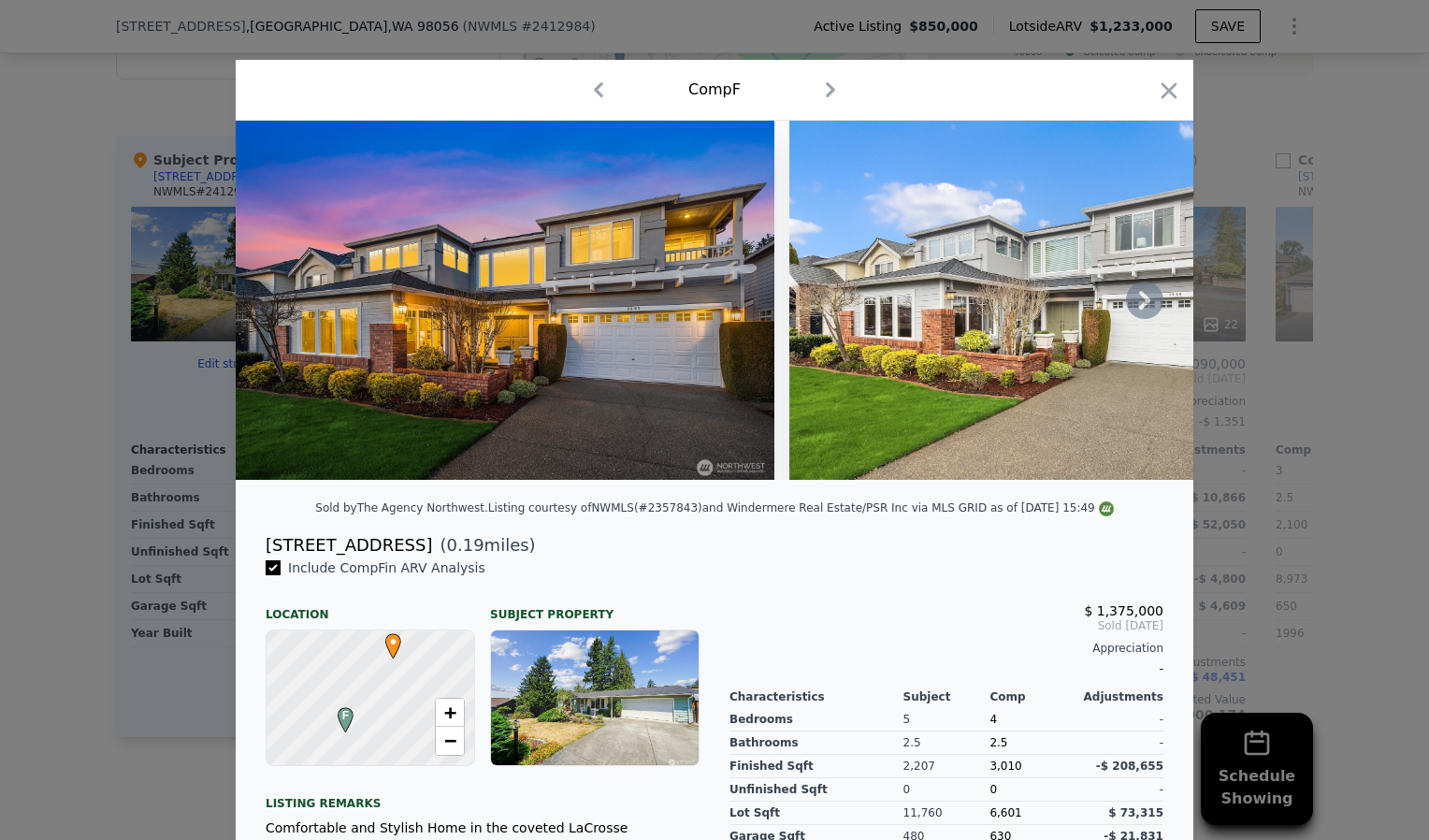
click at [1139, 309] on icon at bounding box center [1145, 300] width 12 height 18
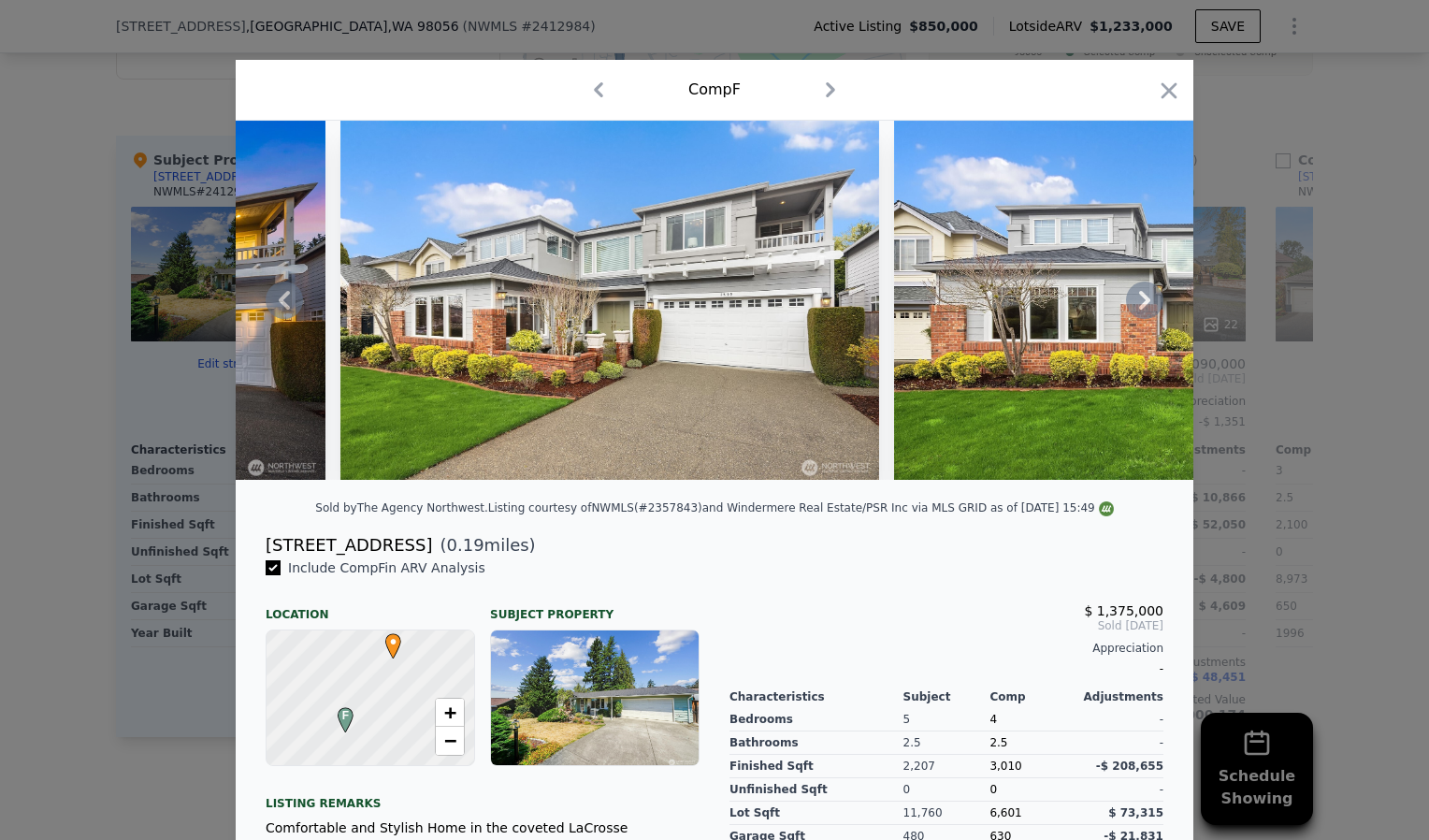
click at [1139, 309] on icon at bounding box center [1145, 300] width 12 height 18
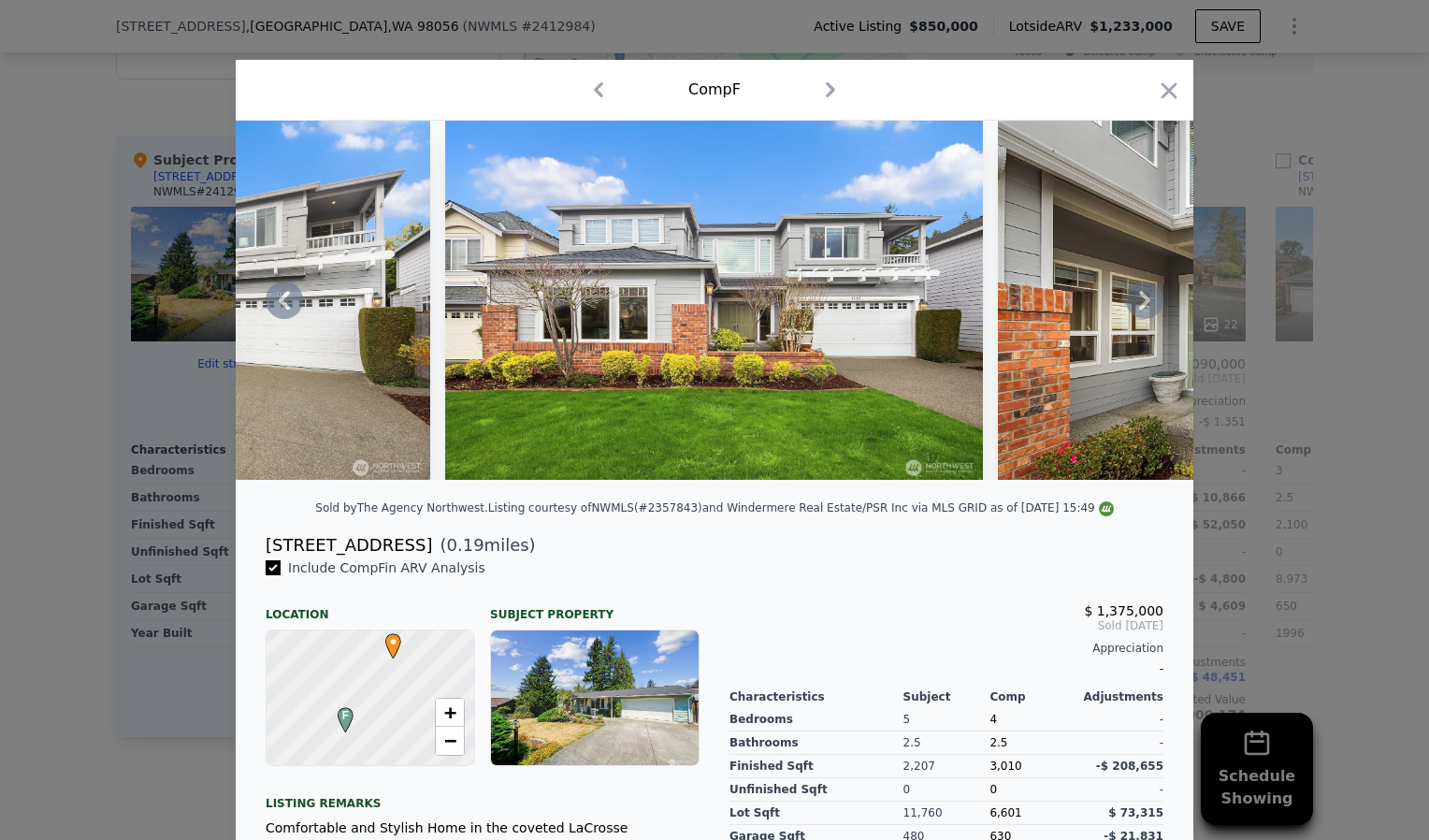
click at [1139, 309] on icon at bounding box center [1145, 300] width 12 height 18
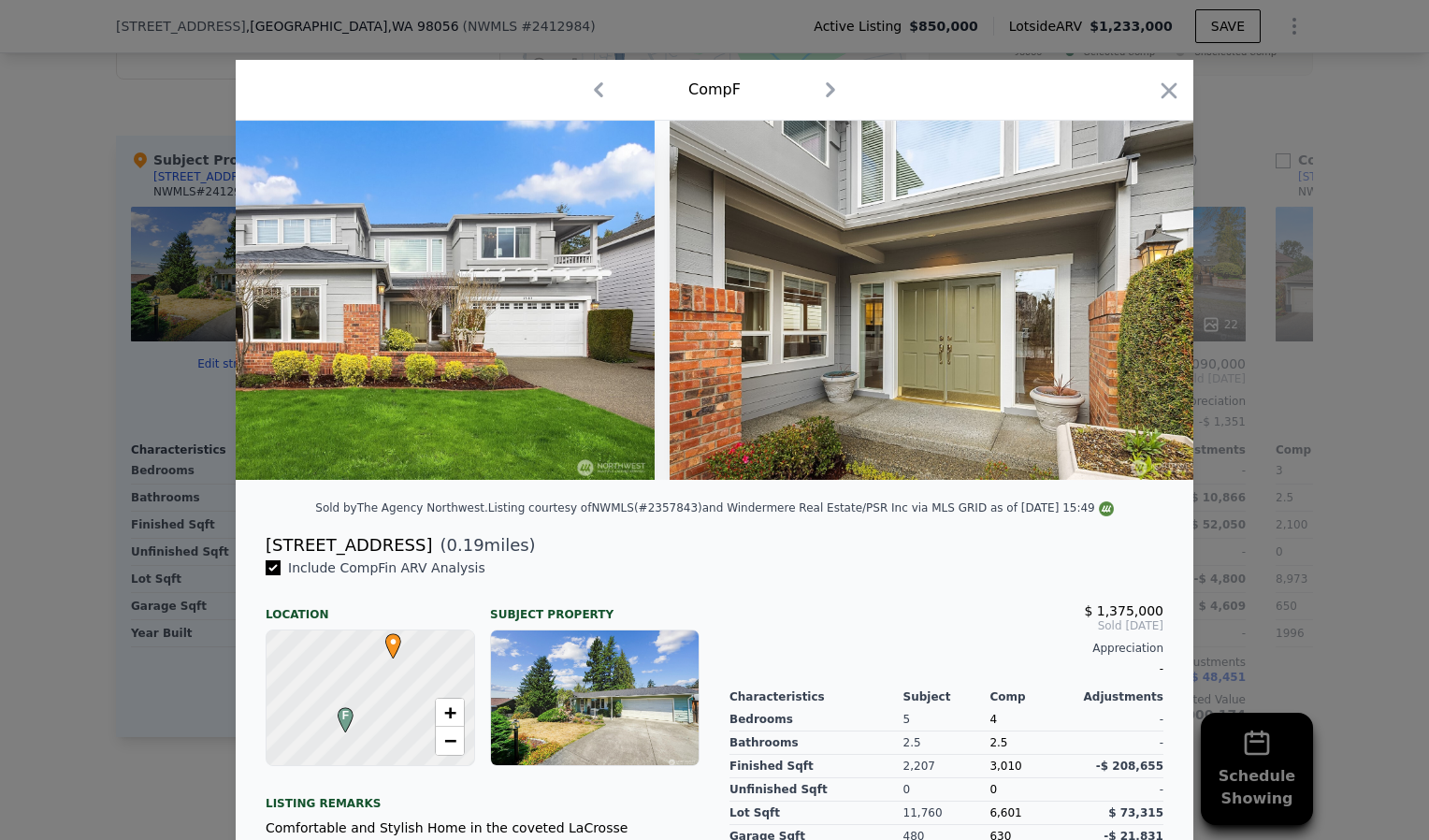
scroll to position [0, 1347]
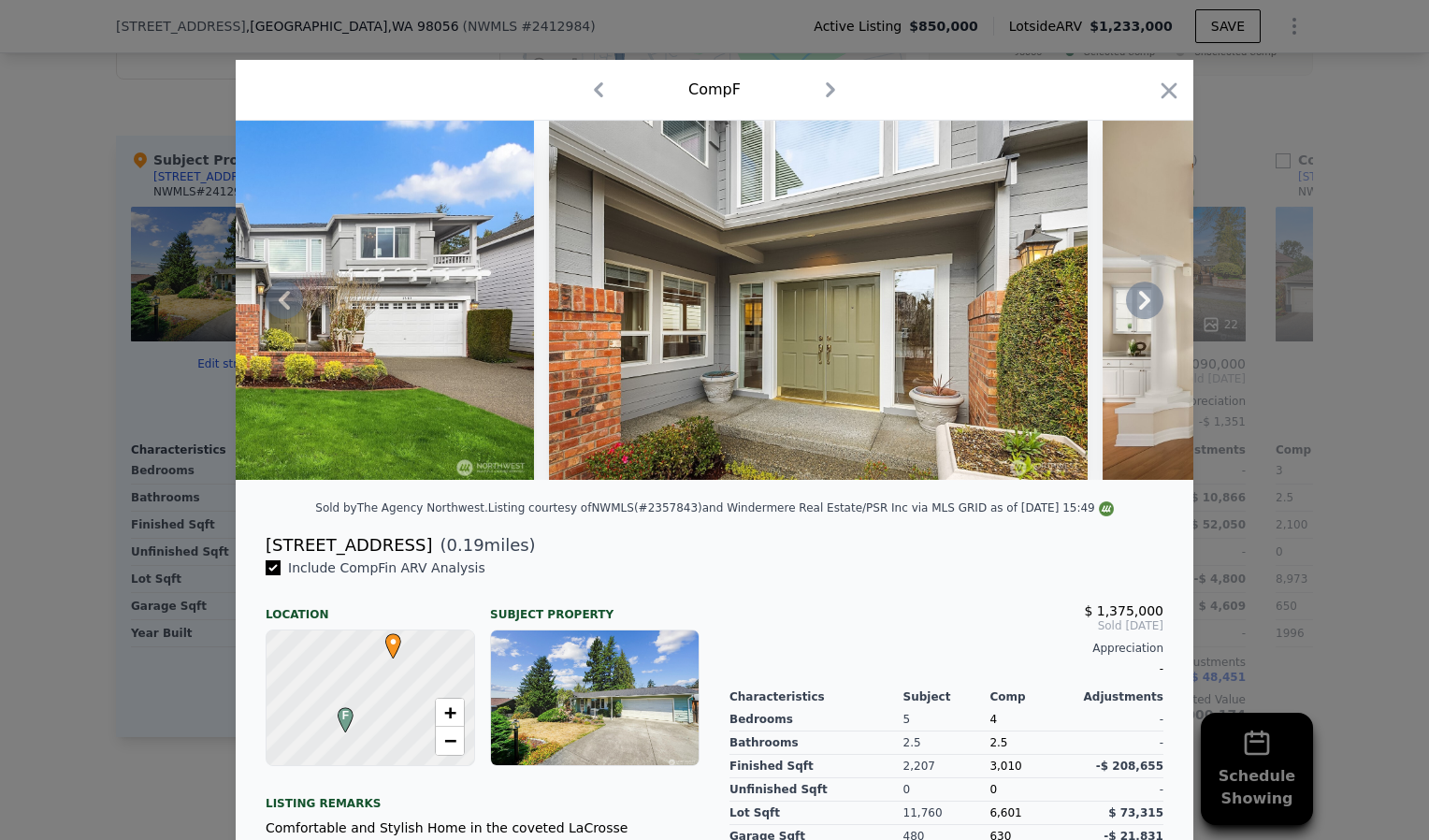
click at [1139, 309] on icon at bounding box center [1145, 300] width 12 height 18
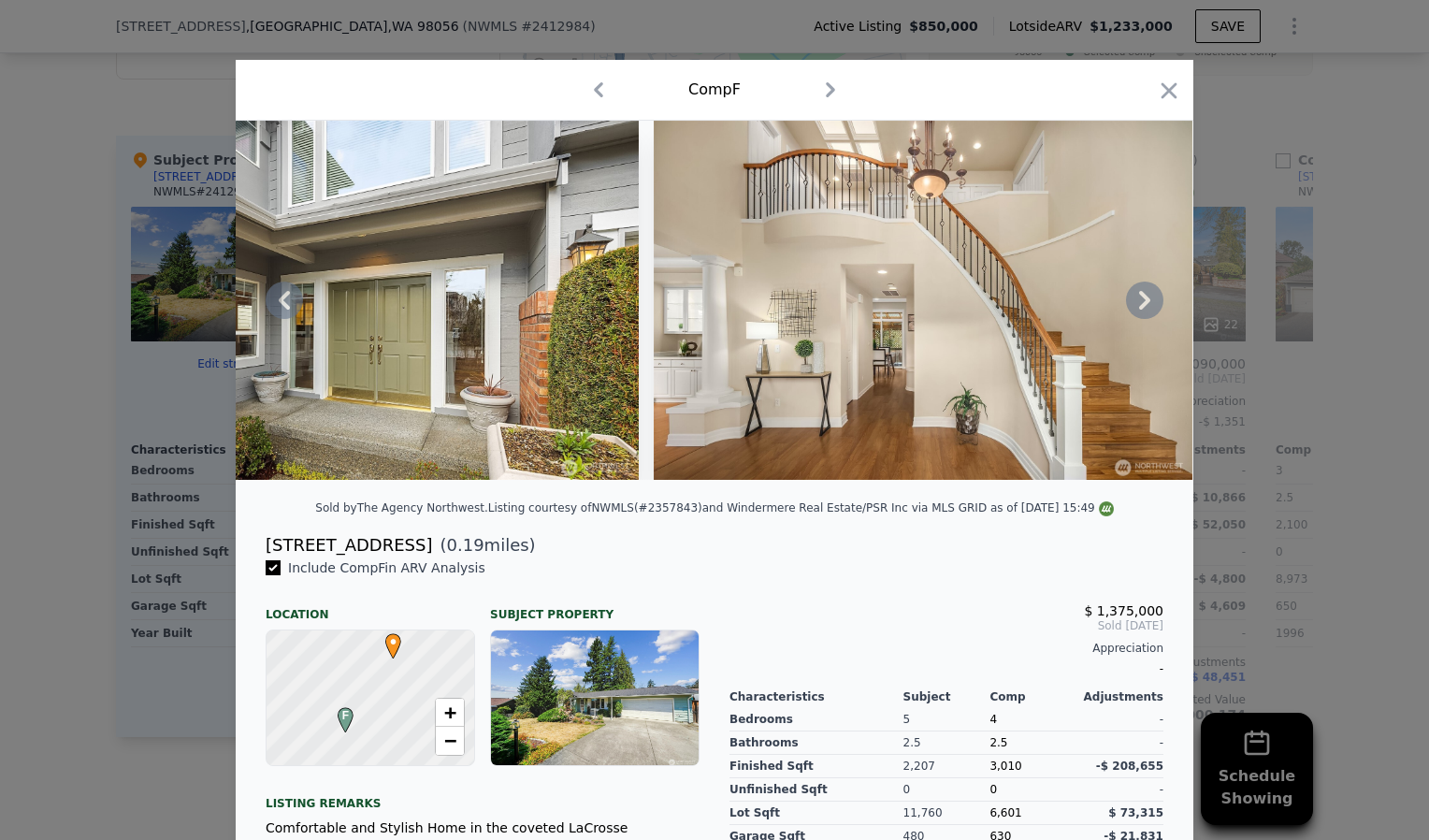
click at [1139, 309] on icon at bounding box center [1145, 300] width 12 height 18
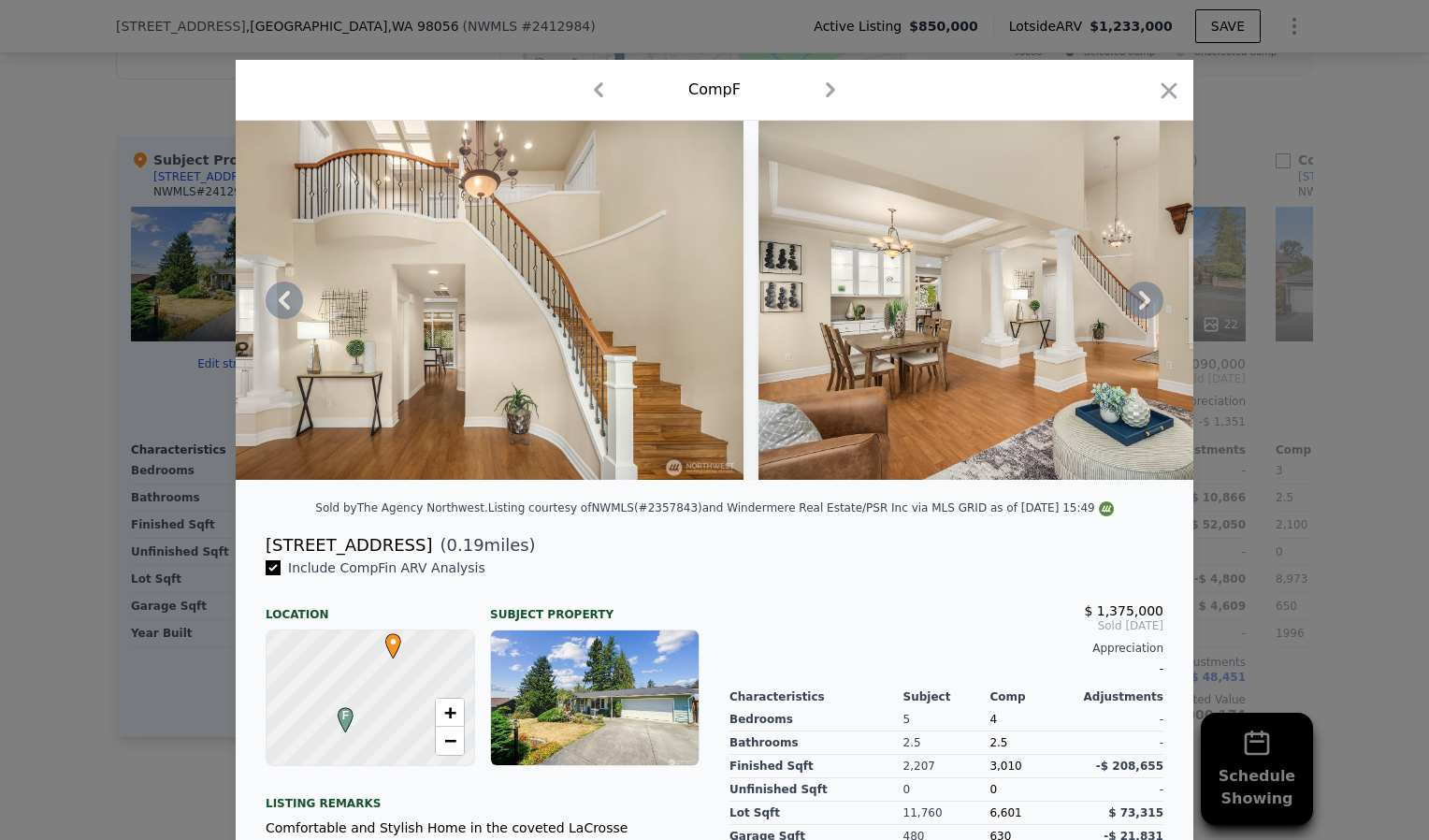
click at [1139, 309] on icon at bounding box center [1145, 300] width 12 height 18
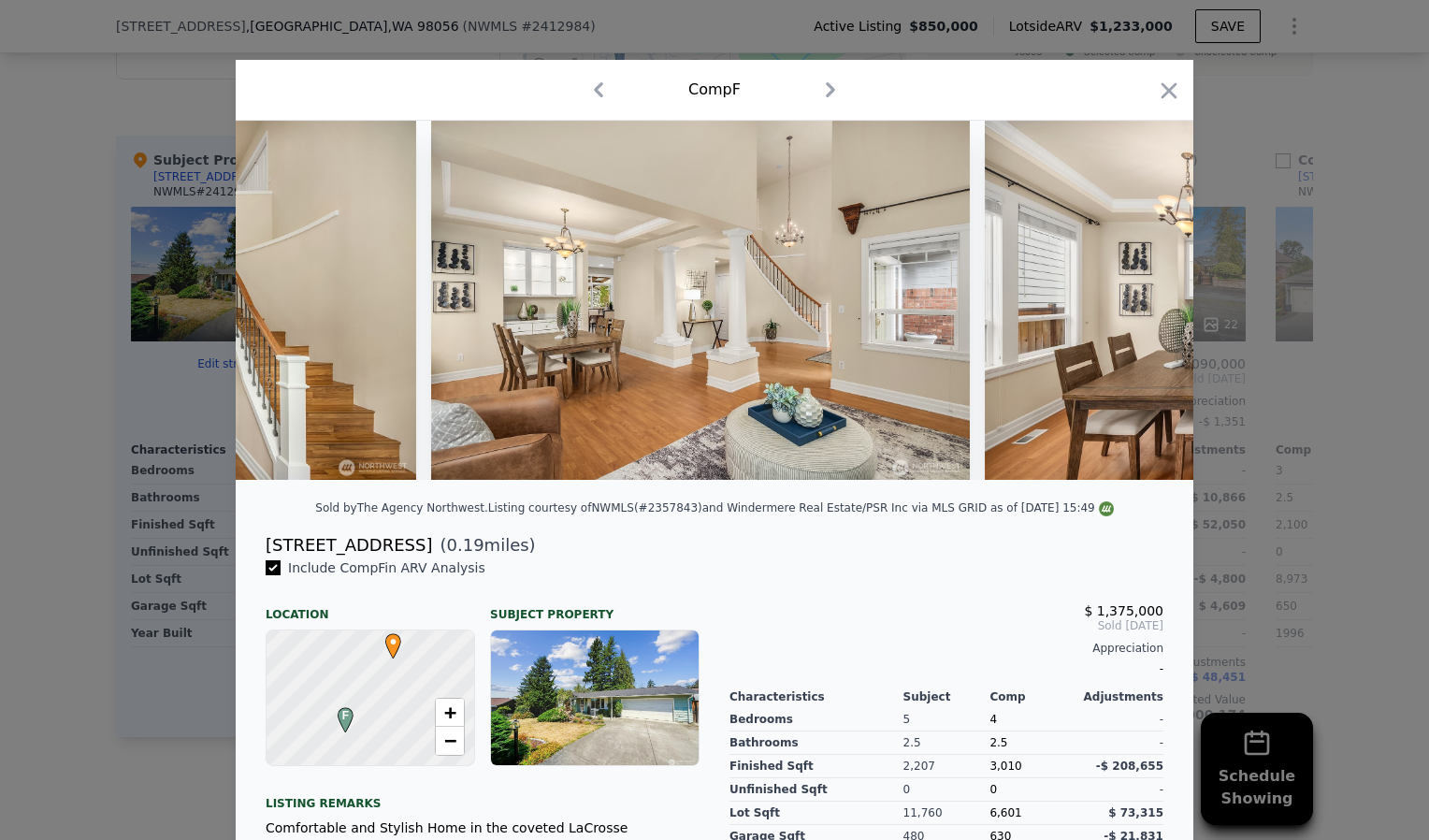
scroll to position [0, 2693]
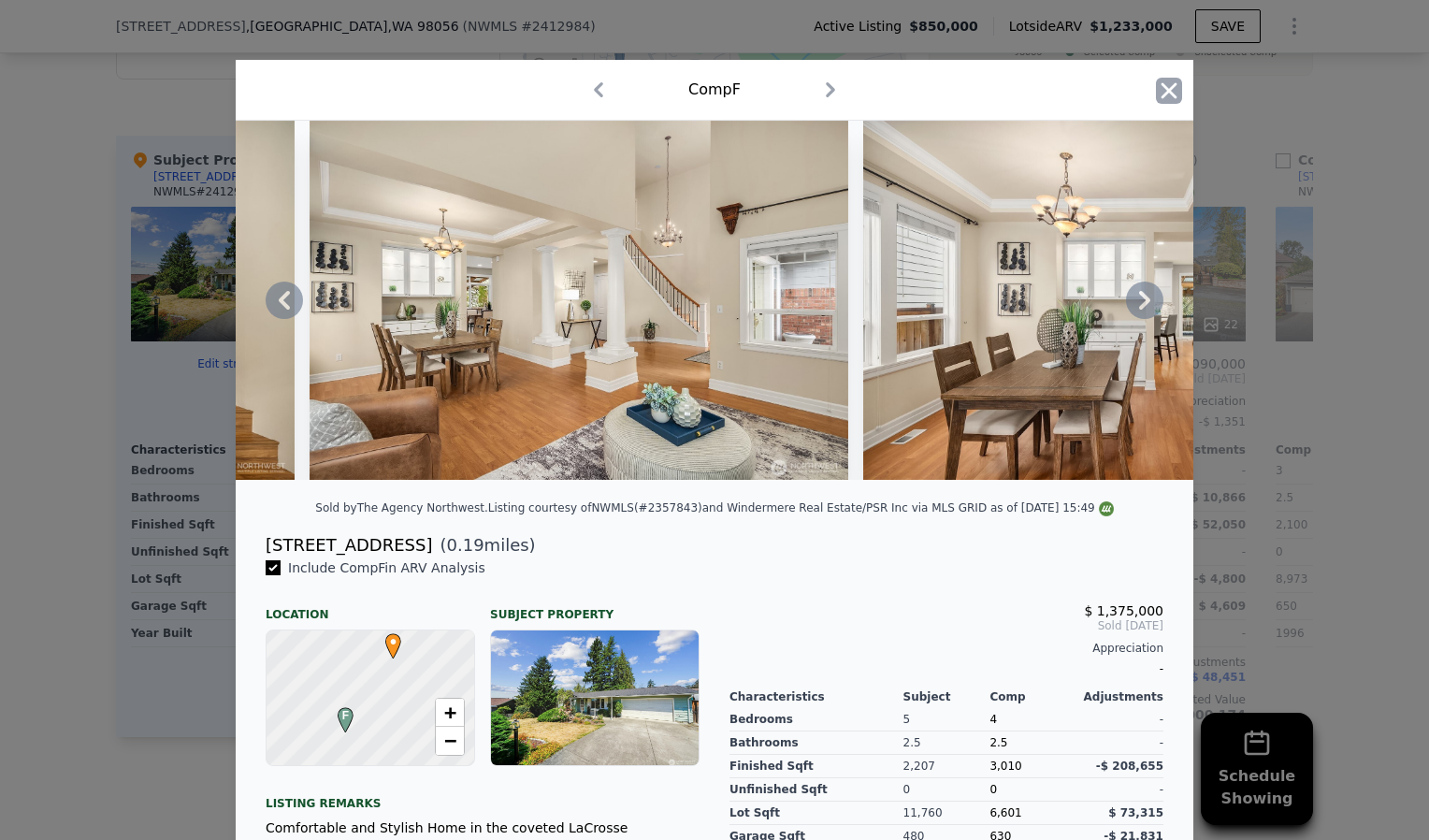
click at [1157, 91] on icon "button" at bounding box center [1168, 90] width 26 height 26
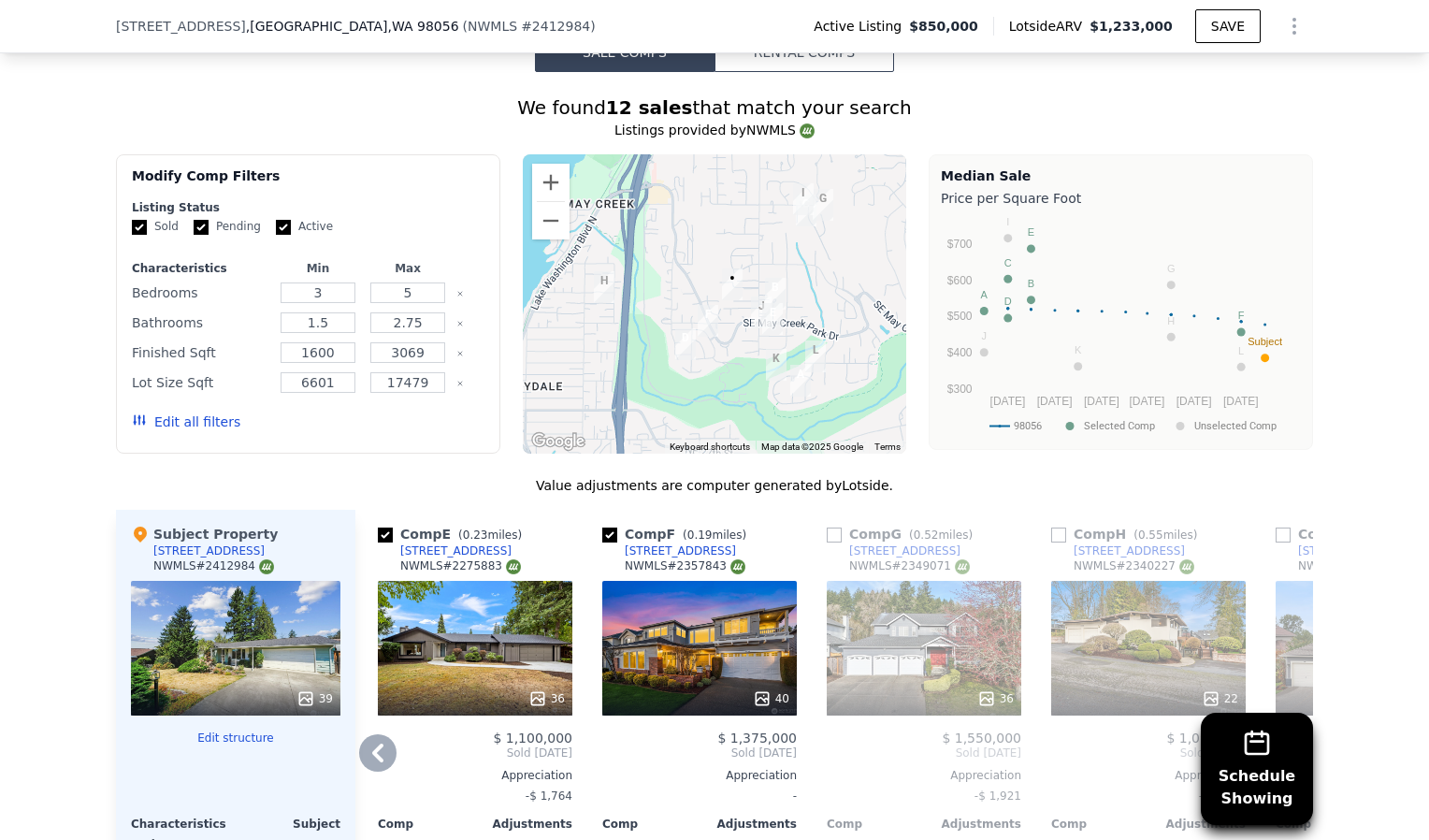
scroll to position [2150, 0]
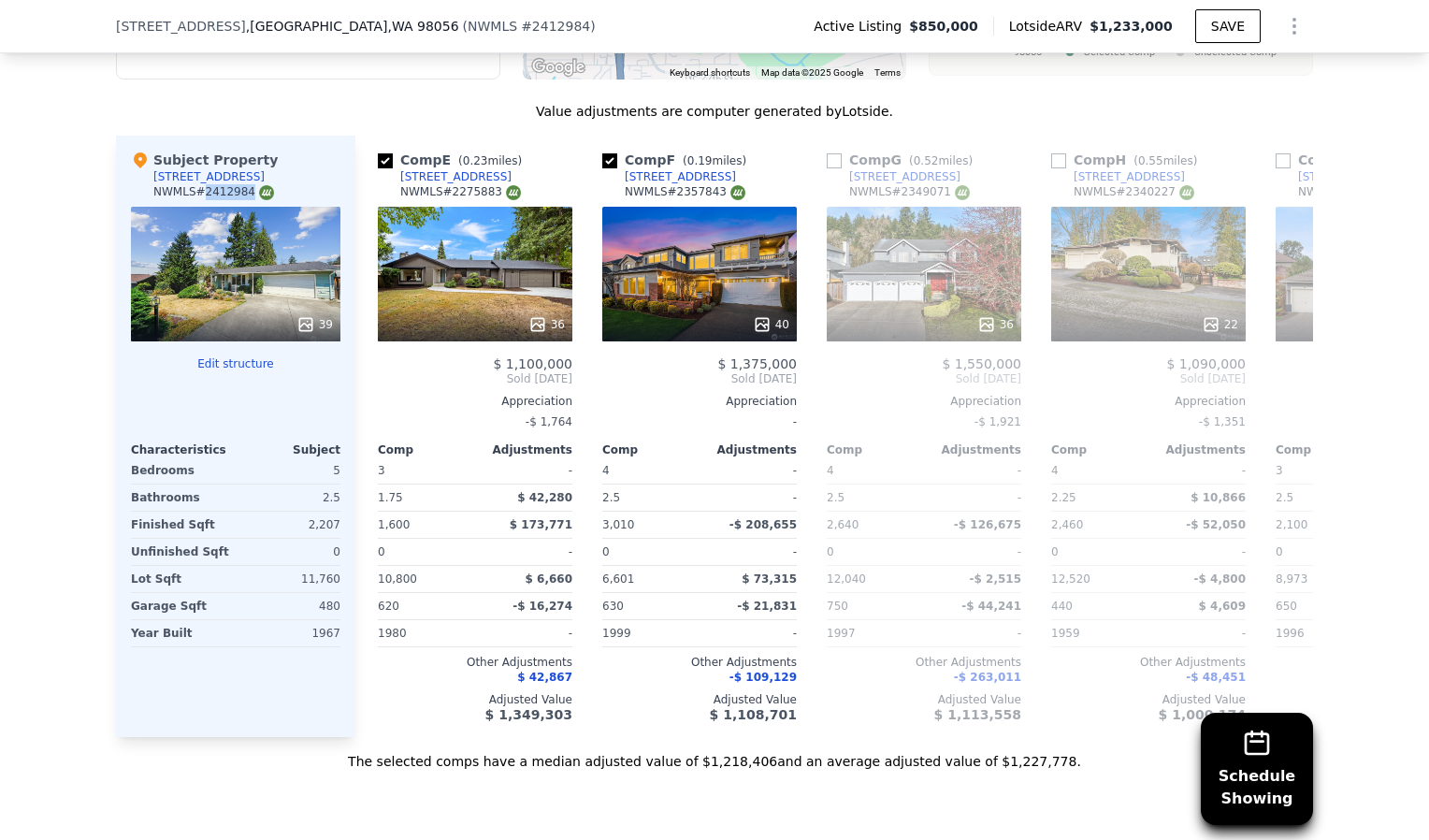
drag, startPoint x: 194, startPoint y: 200, endPoint x: 231, endPoint y: 206, distance: 37.5
click at [231, 200] on div "NWMLS # 2412984" at bounding box center [213, 192] width 120 height 16
copy div "2412984"
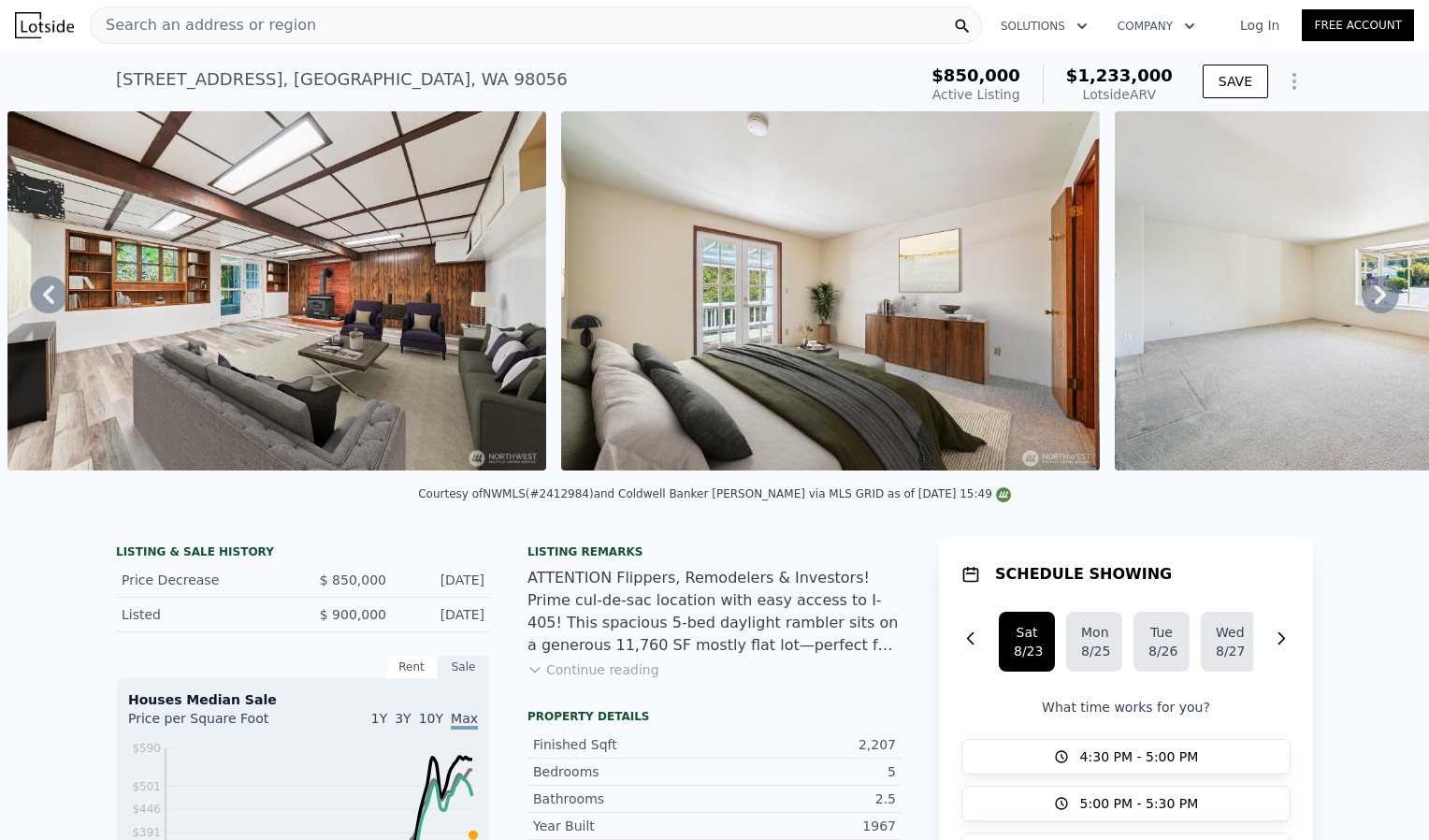
scroll to position [0, 0]
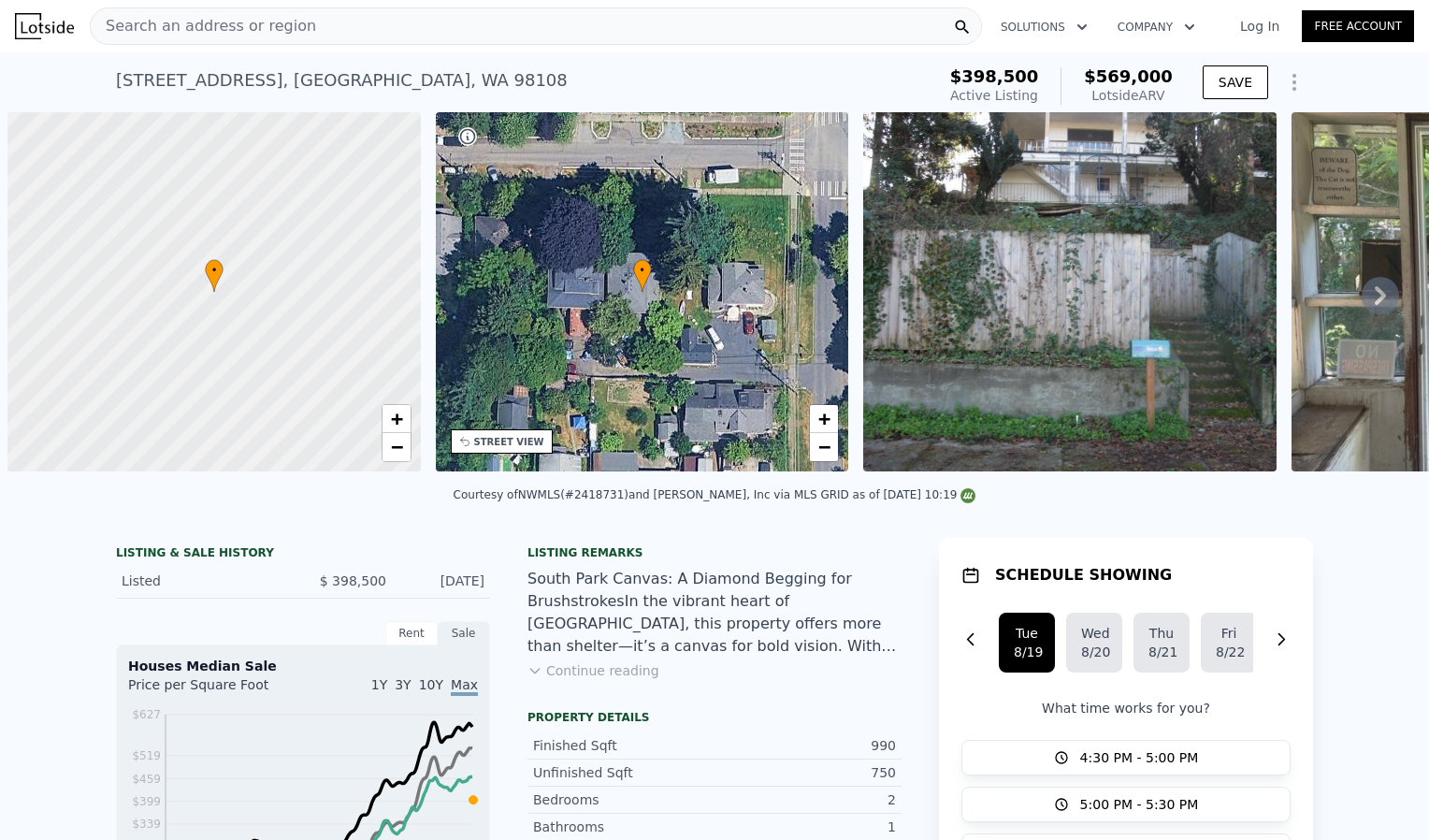
scroll to position [0, 8]
